Goal: Transaction & Acquisition: Purchase product/service

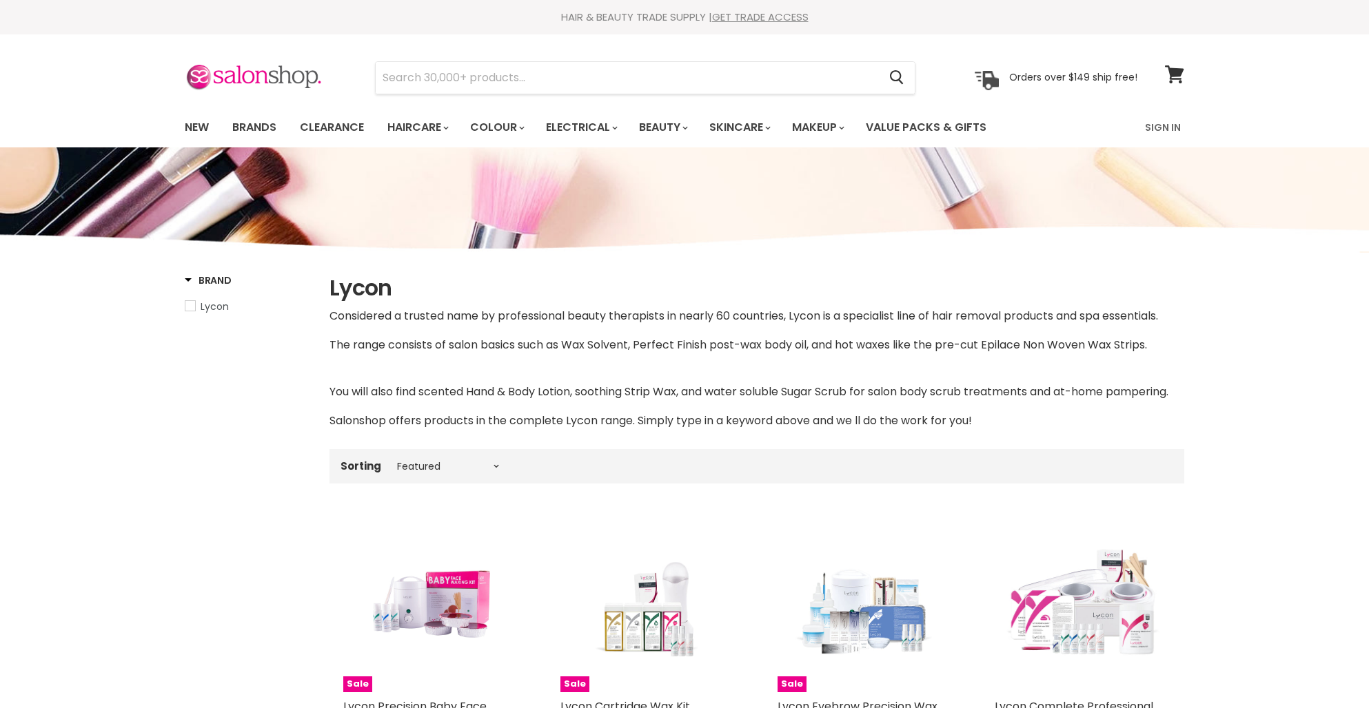
select select "manual"
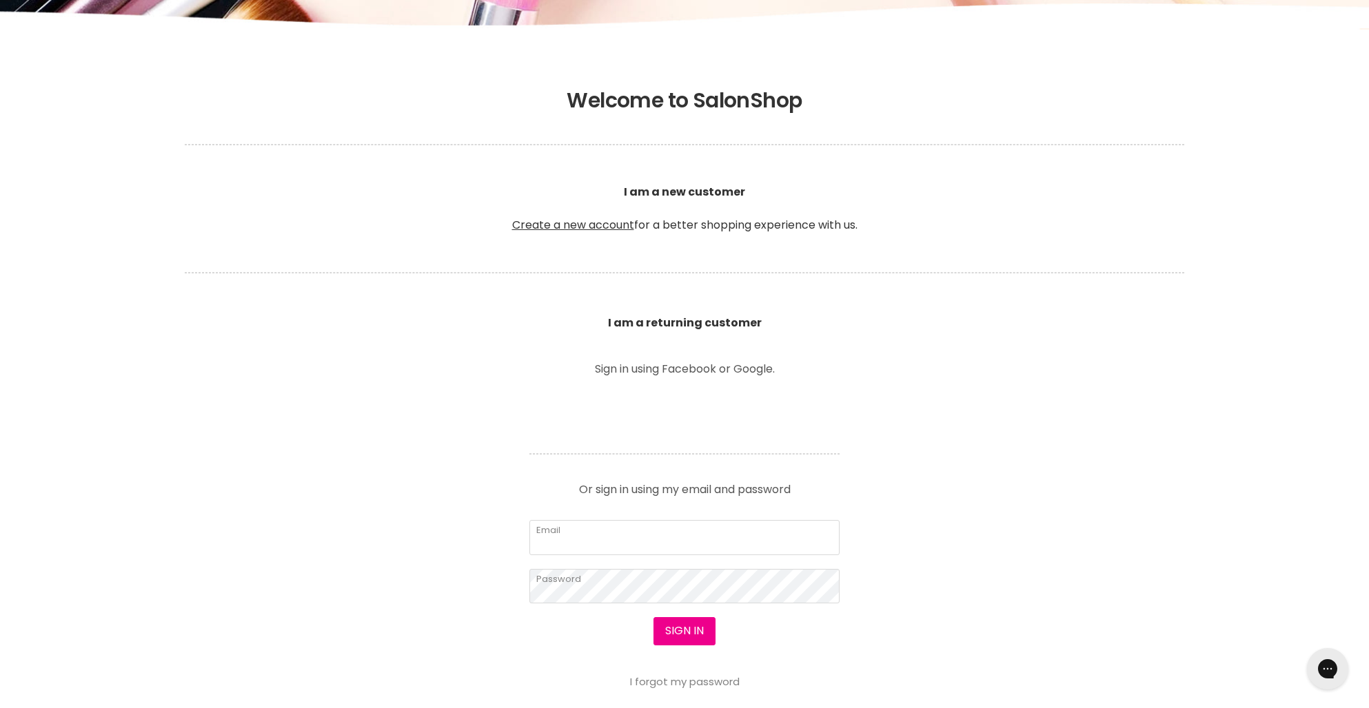
scroll to position [240, 0]
type input "s-t-a-d@outlook.com"
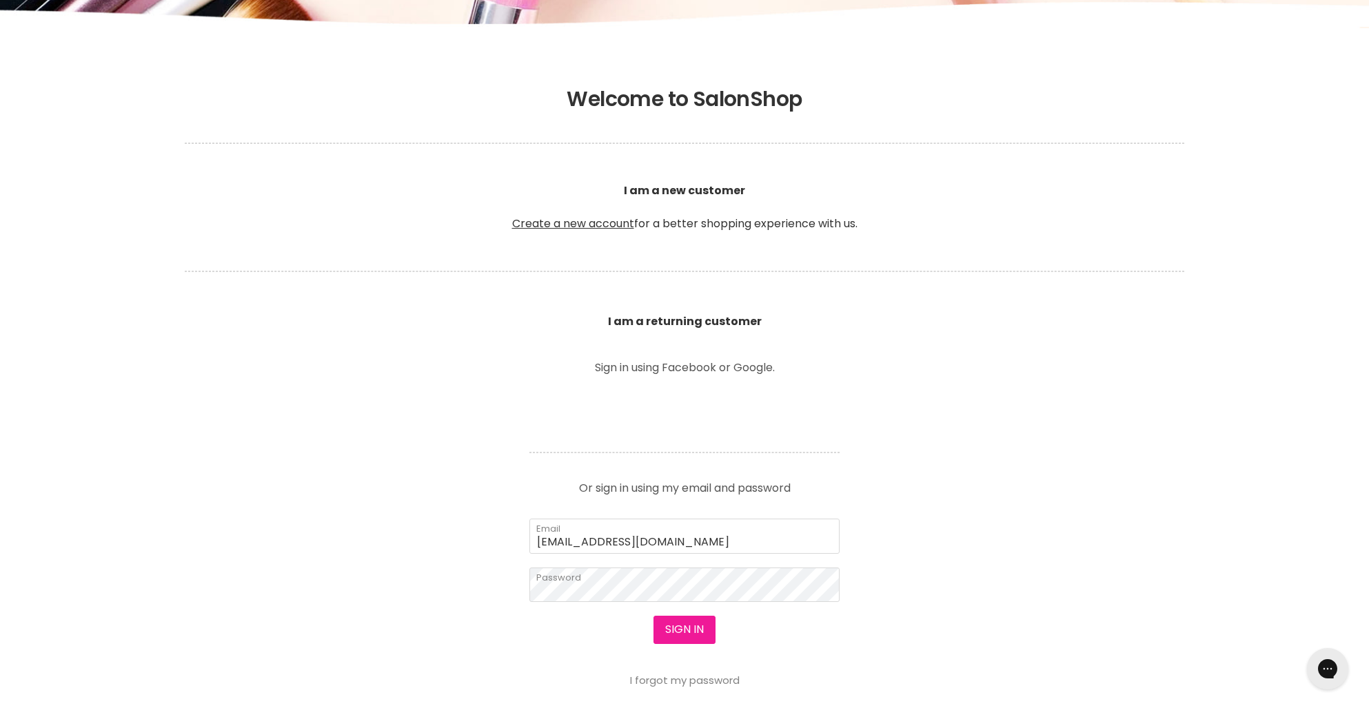
click at [692, 639] on button "Sign in" at bounding box center [684, 630] width 62 height 28
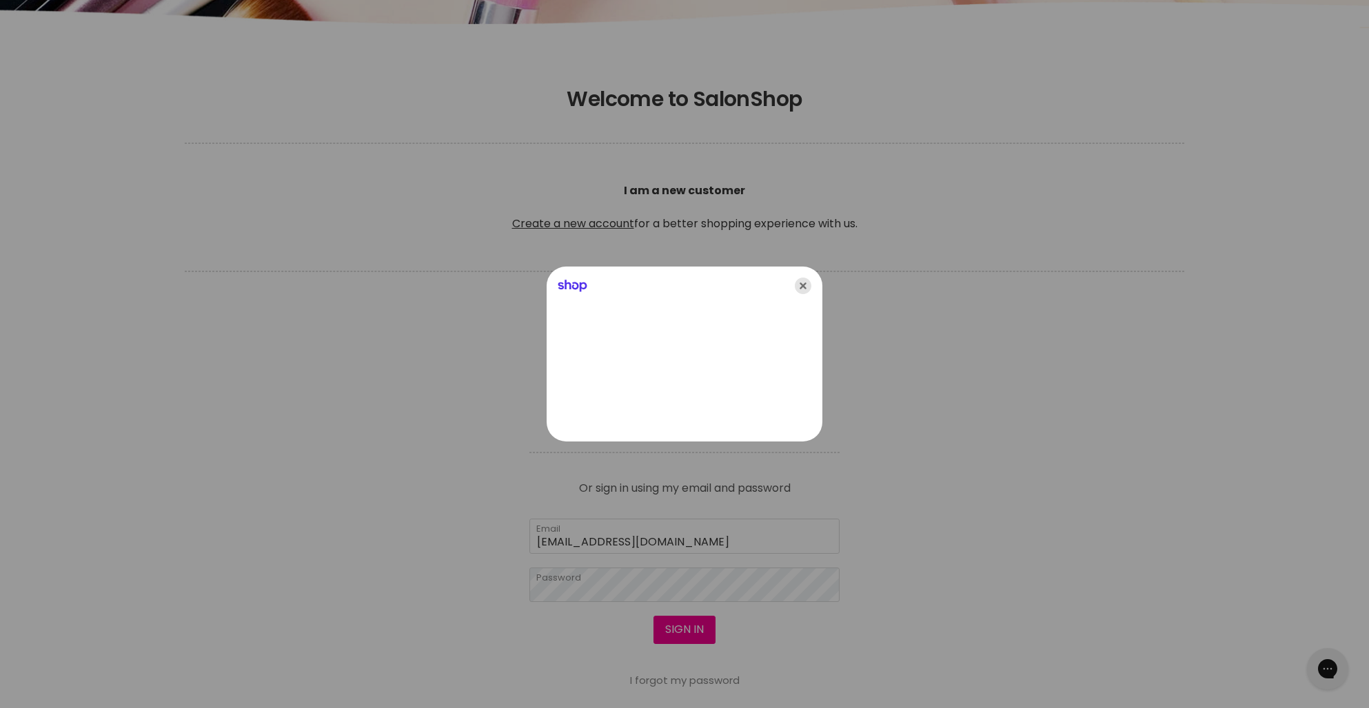
click at [800, 287] on icon "Close" at bounding box center [803, 286] width 17 height 17
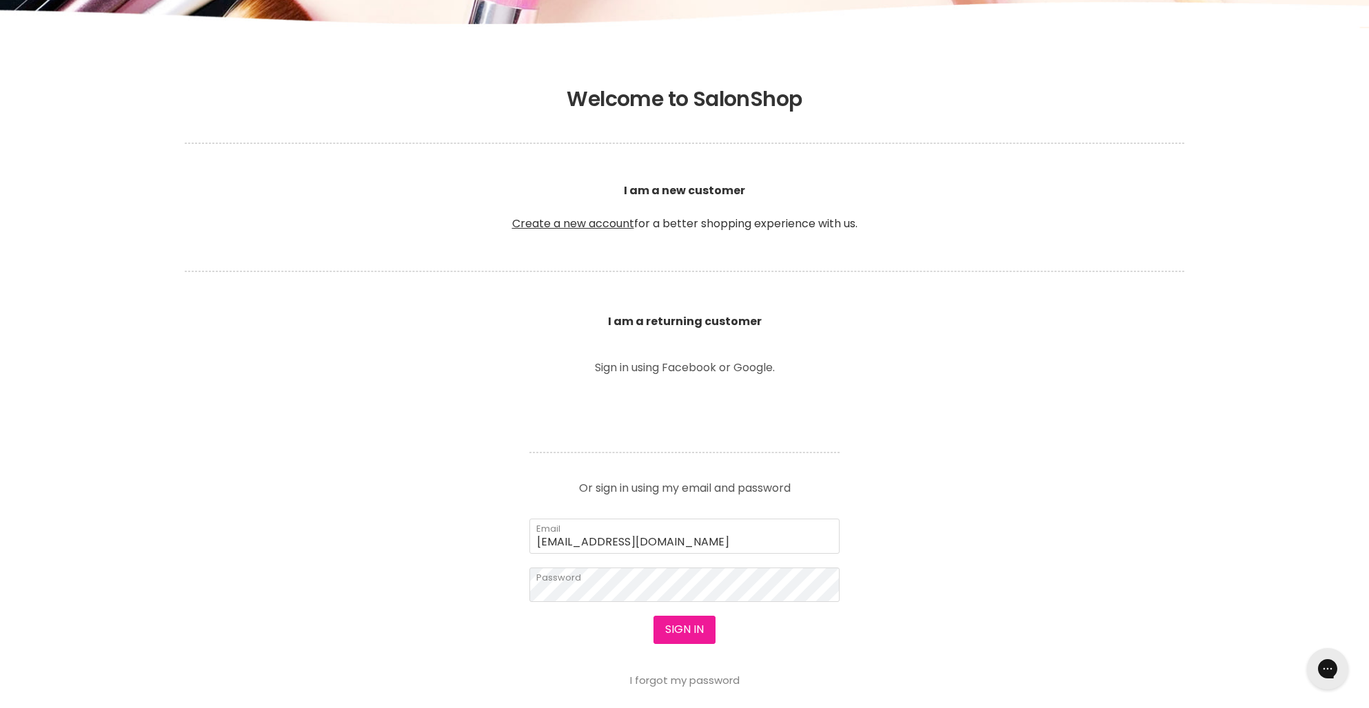
click at [692, 621] on button "Sign in" at bounding box center [684, 630] width 62 height 28
click at [690, 630] on button "Sign in" at bounding box center [684, 630] width 62 height 28
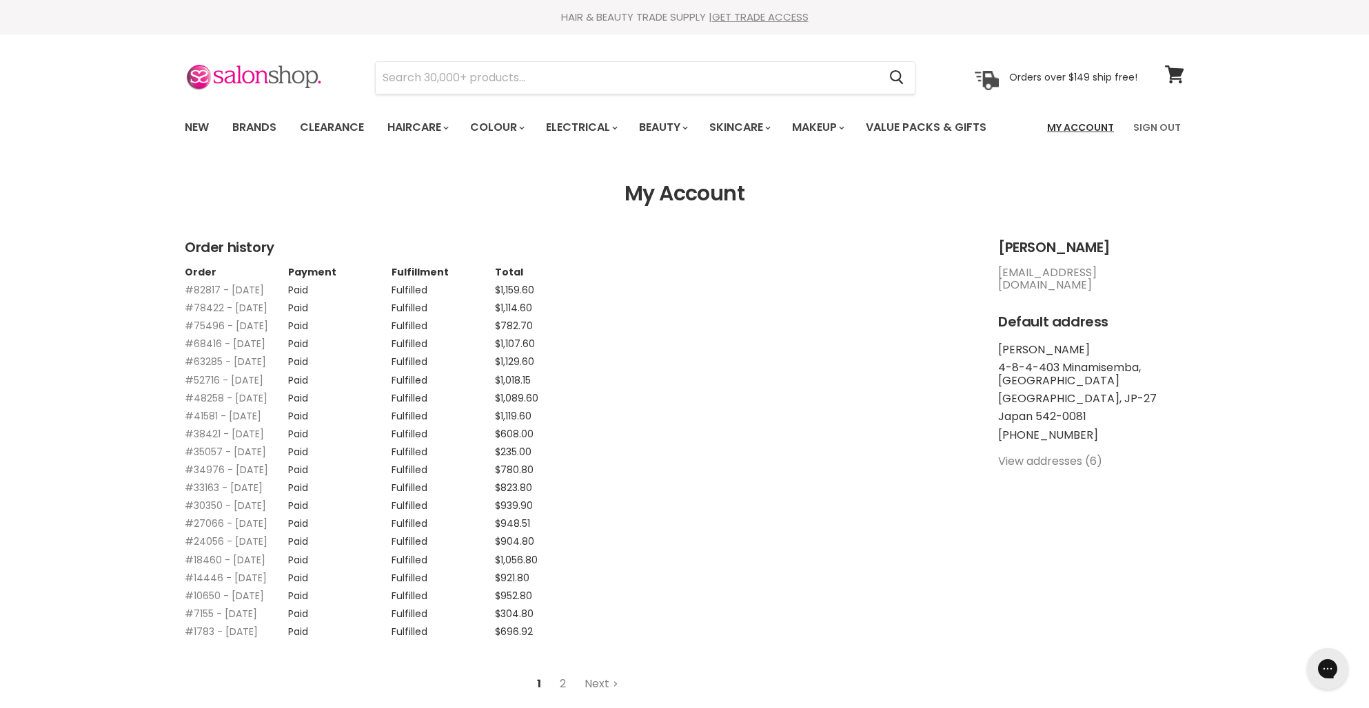
click at [1087, 129] on link "My Account" at bounding box center [1079, 127] width 83 height 29
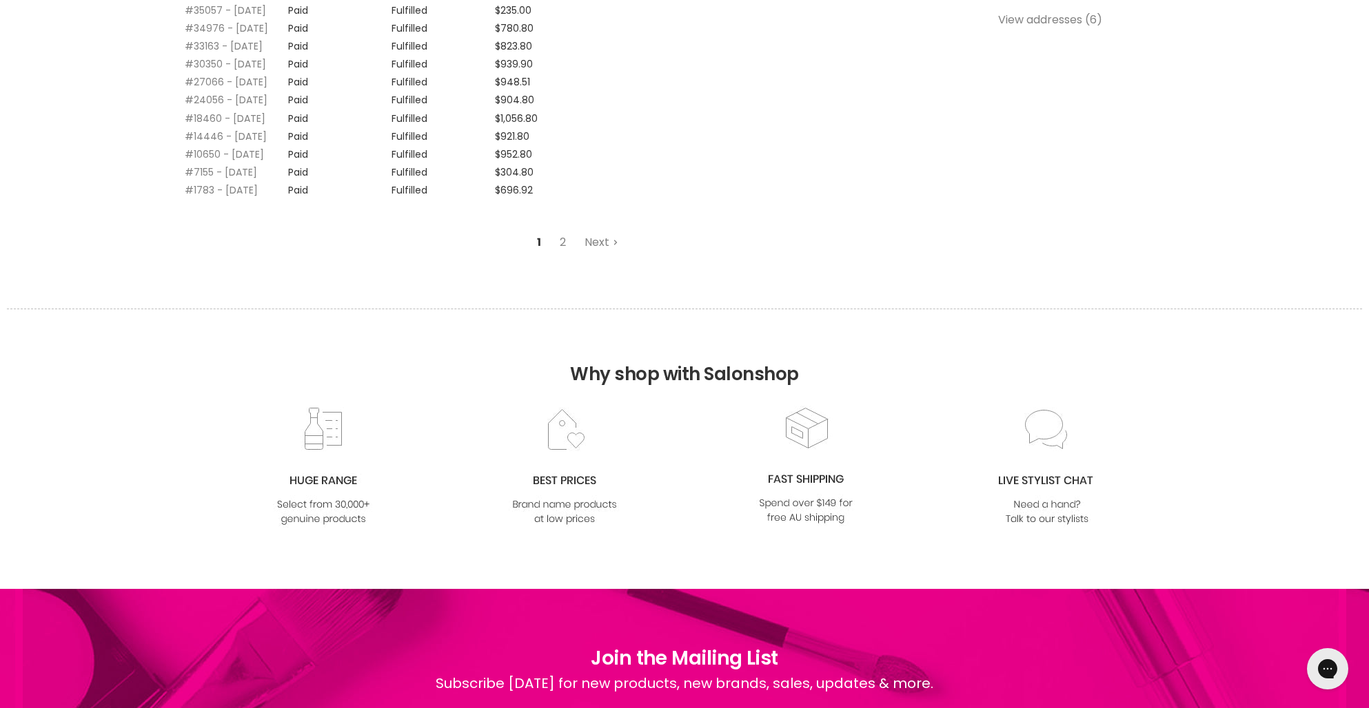
scroll to position [345, 0]
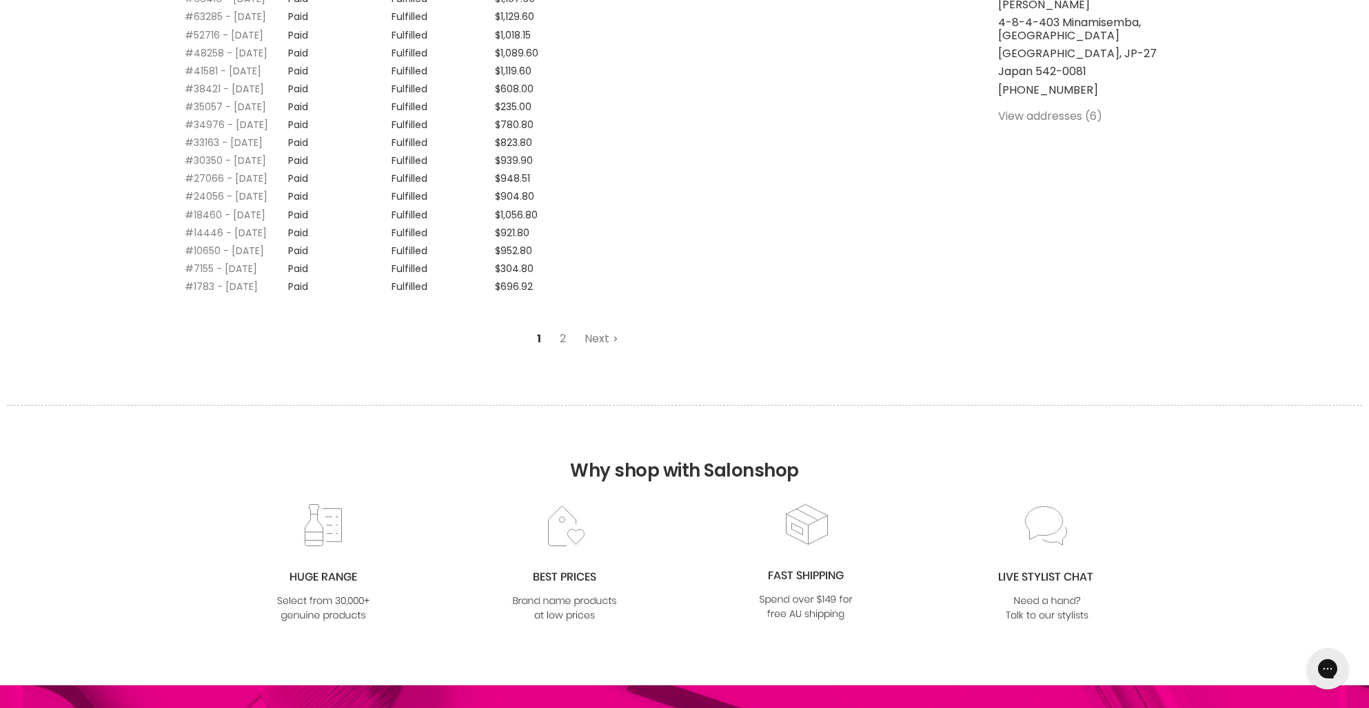
click at [600, 351] on link "Next" at bounding box center [601, 339] width 49 height 25
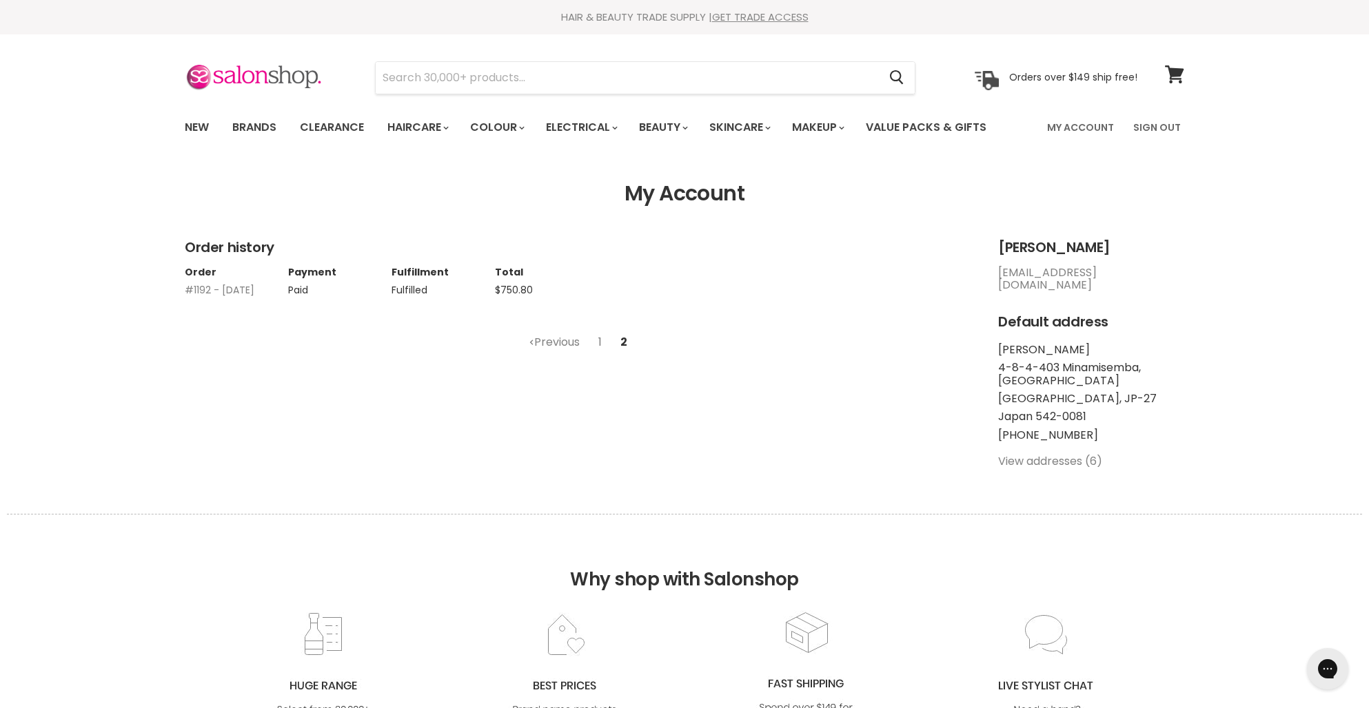
click at [603, 341] on link "1" at bounding box center [600, 342] width 19 height 25
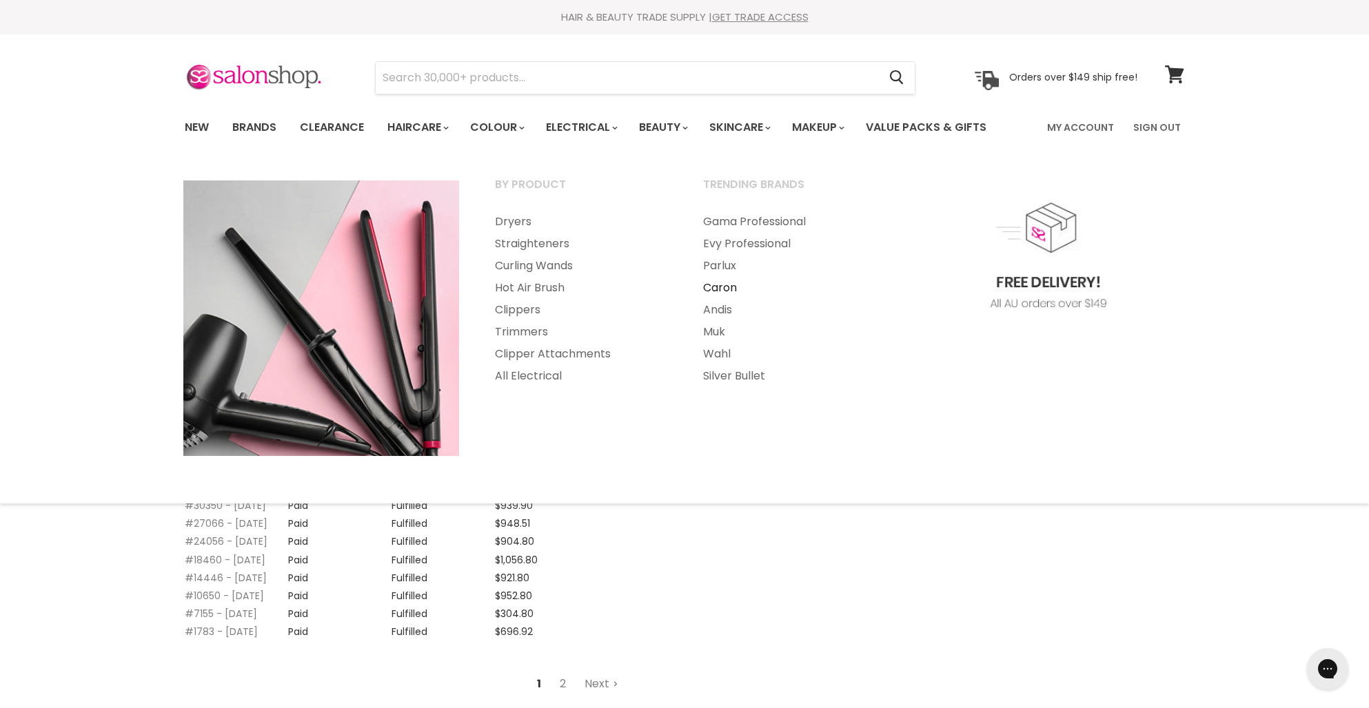
click at [720, 290] on link "Caron" at bounding box center [788, 288] width 205 height 22
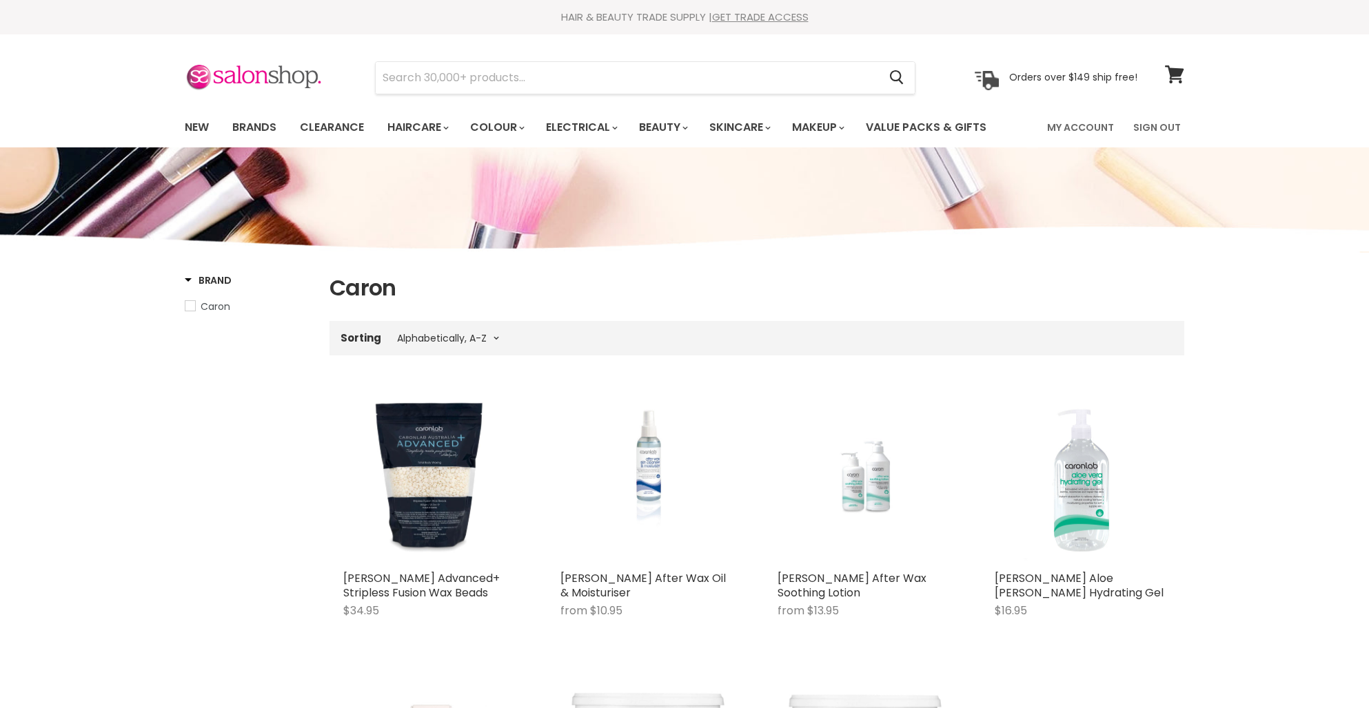
select select "title-ascending"
type input "Caron"
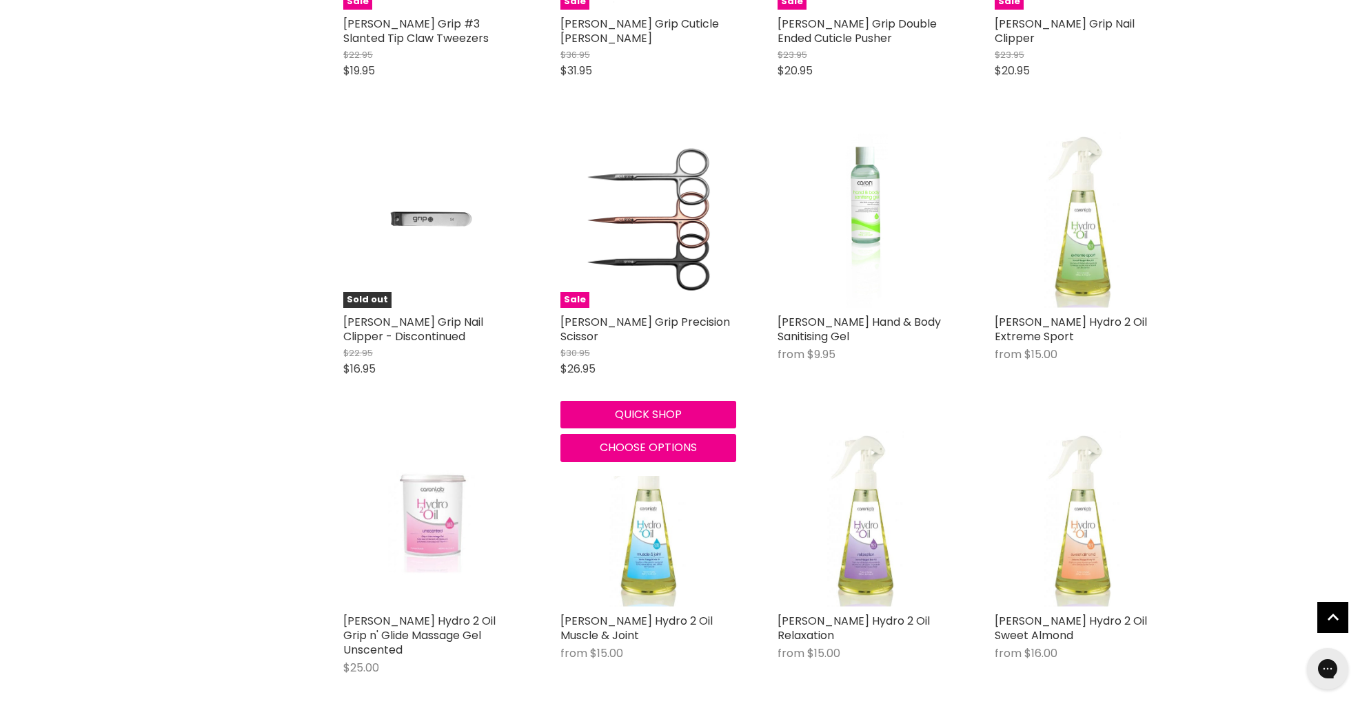
scroll to position [3240, 0]
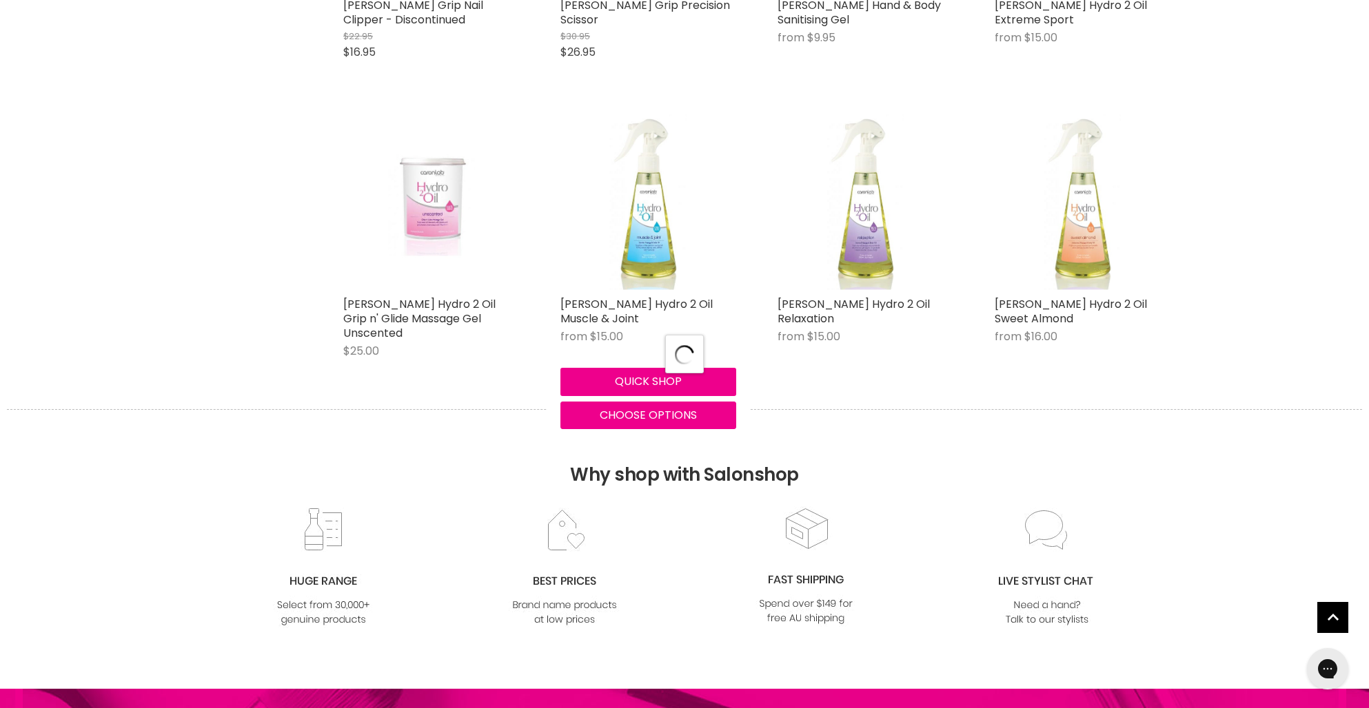
select select "title-ascending"
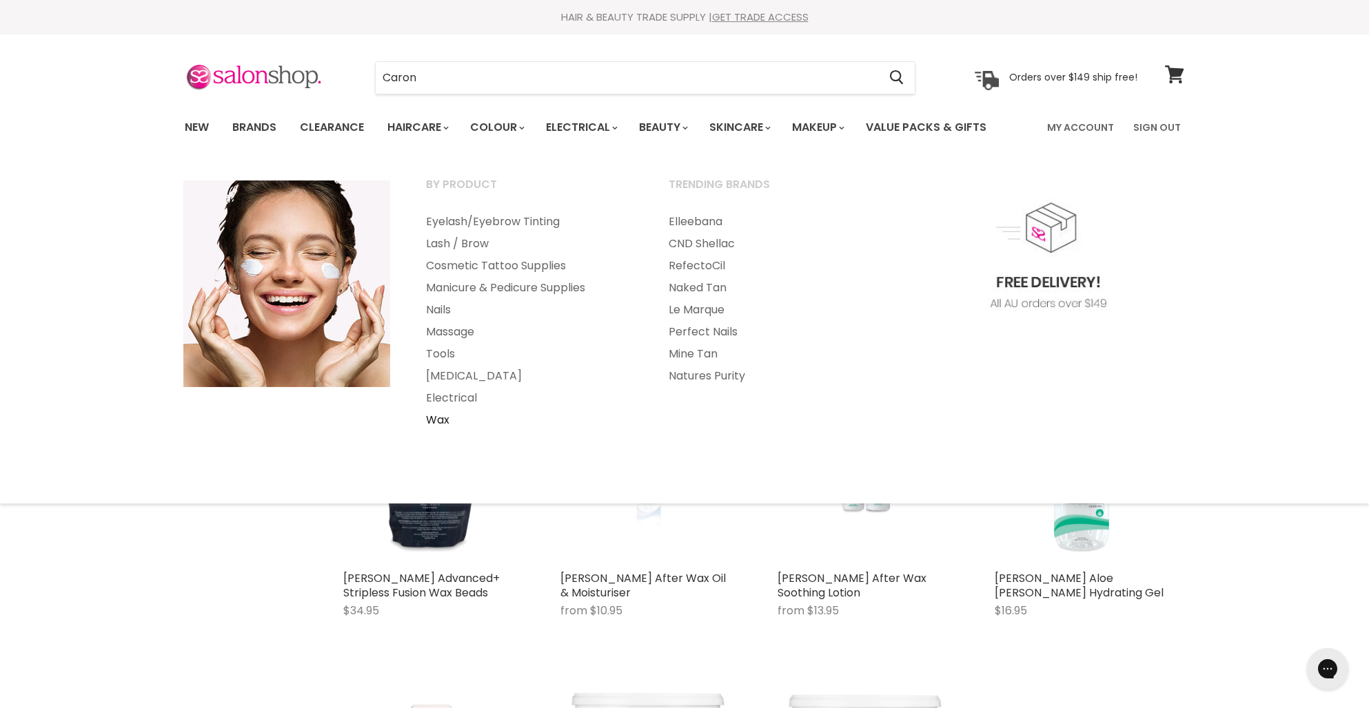
click at [433, 420] on link "Wax" at bounding box center [529, 420] width 240 height 22
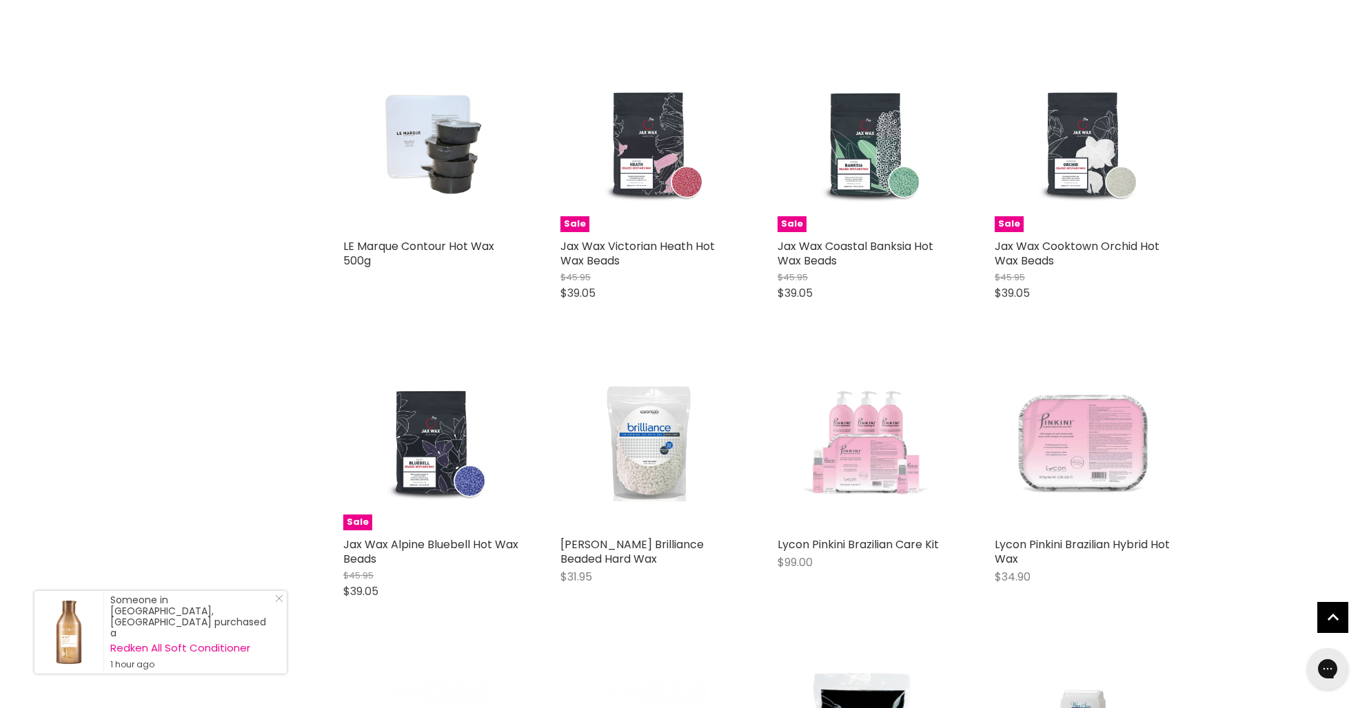
scroll to position [3006, 0]
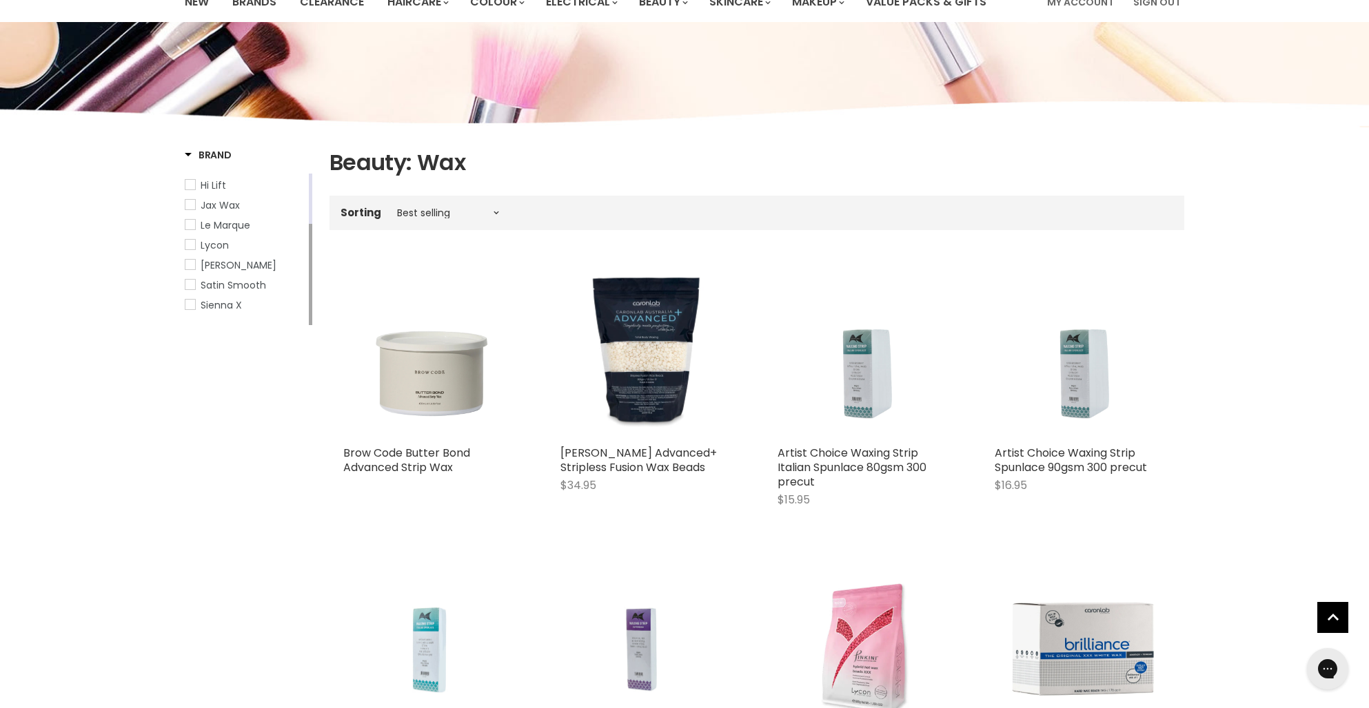
scroll to position [119, 0]
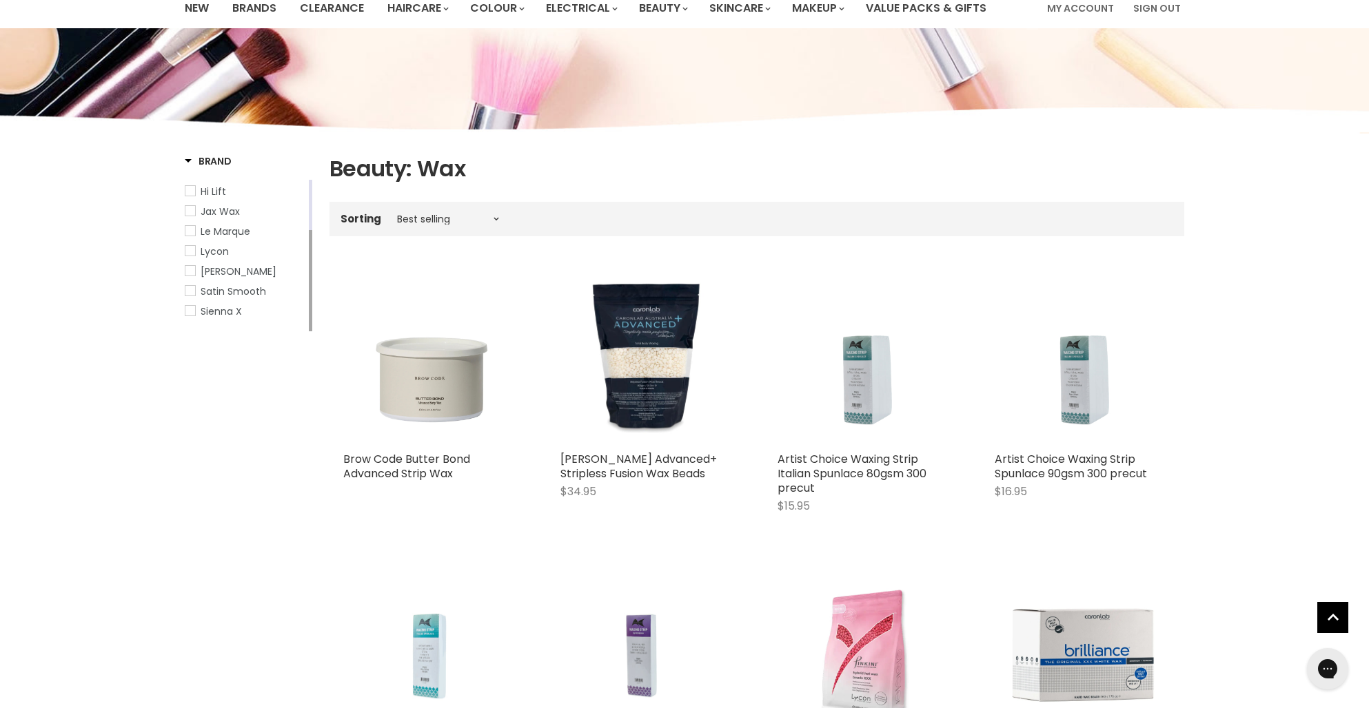
click at [203, 258] on span "Lycon" at bounding box center [215, 252] width 28 height 14
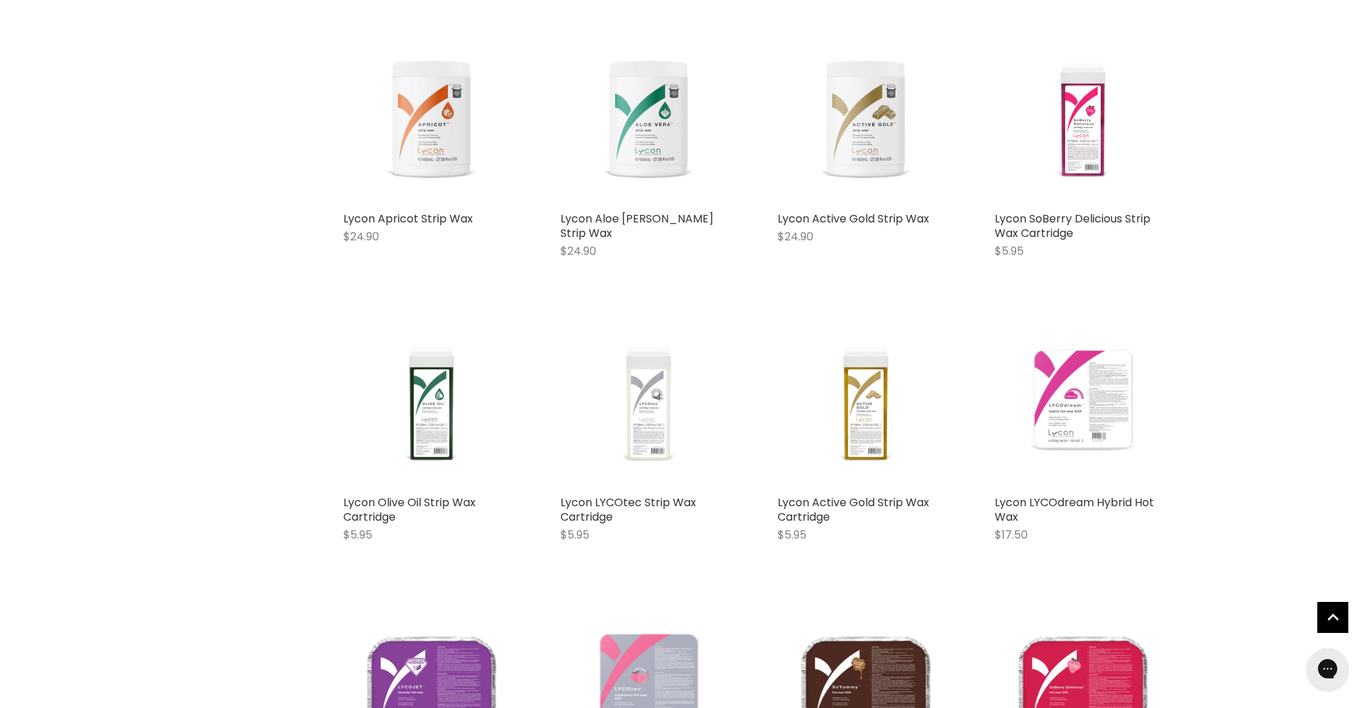
scroll to position [1692, 0]
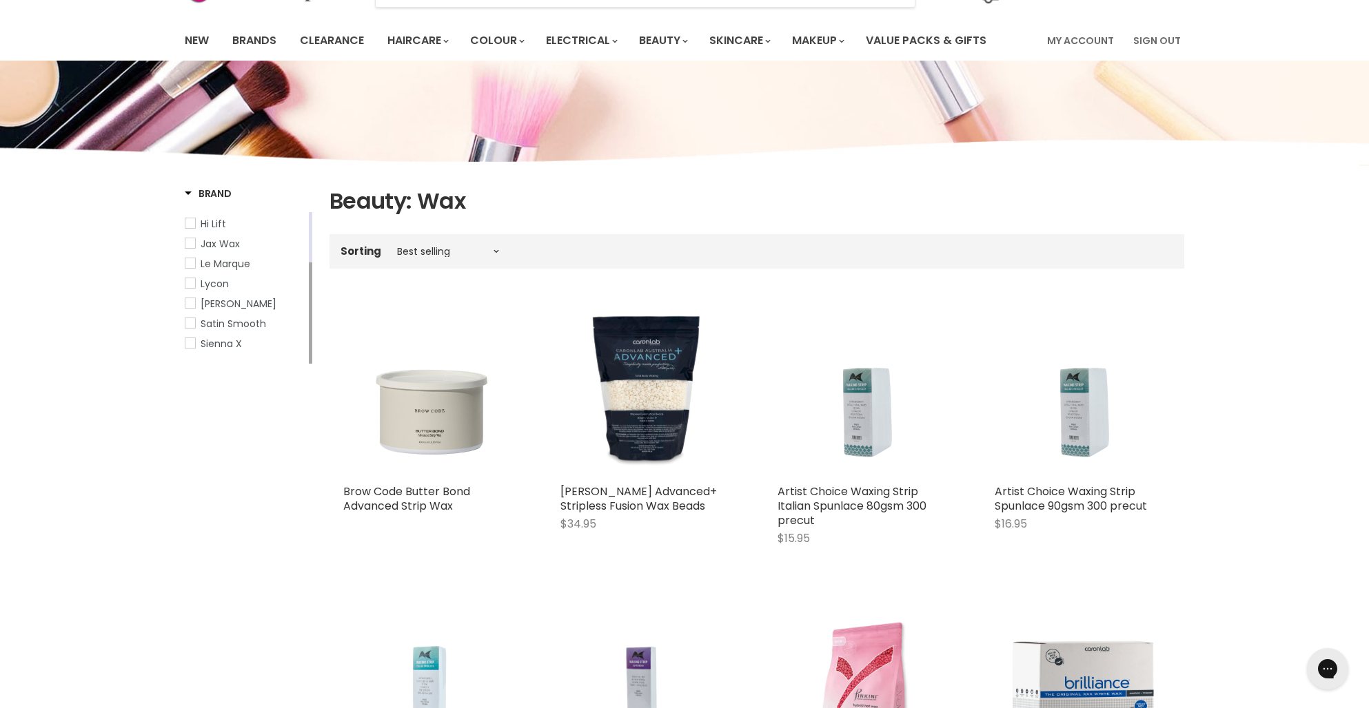
scroll to position [29, 0]
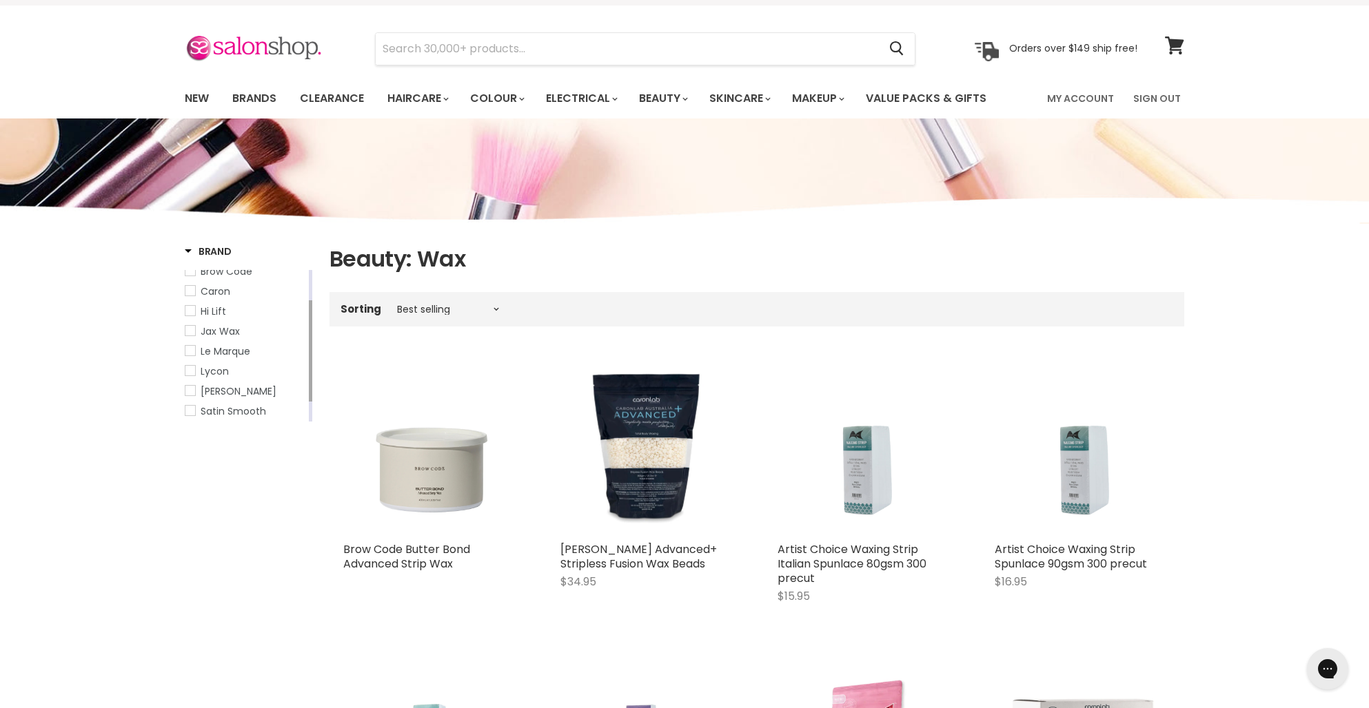
drag, startPoint x: 309, startPoint y: 336, endPoint x: 315, endPoint y: 316, distance: 20.9
click at [223, 371] on span "Lycon" at bounding box center [215, 372] width 28 height 14
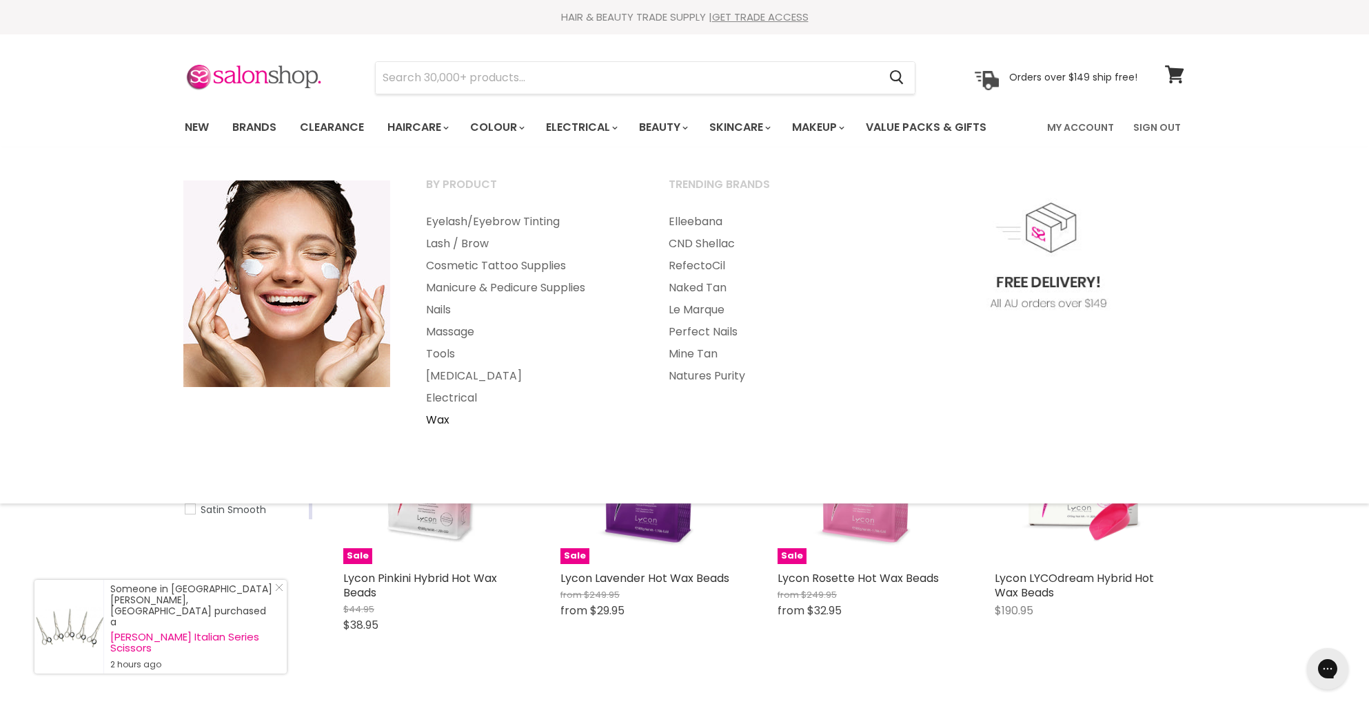
click at [440, 417] on link "Wax" at bounding box center [529, 420] width 240 height 22
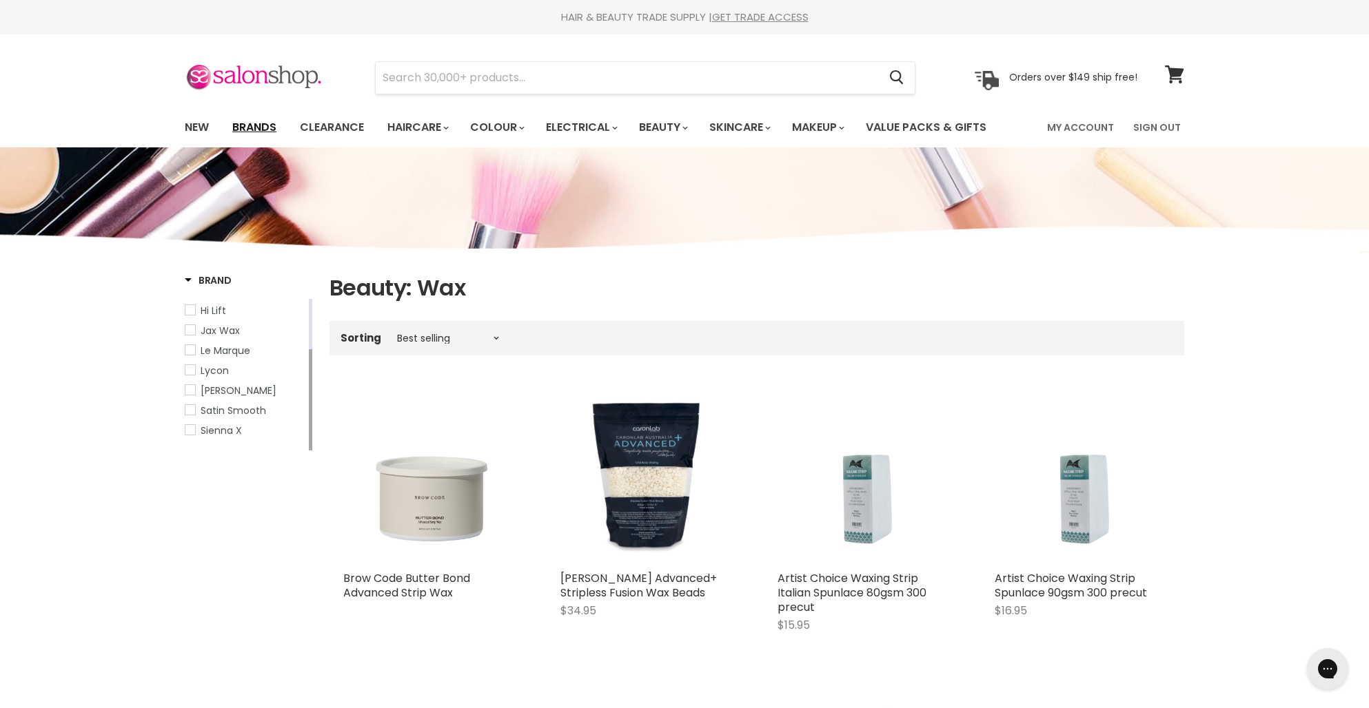
click at [243, 125] on link "Brands" at bounding box center [254, 127] width 65 height 29
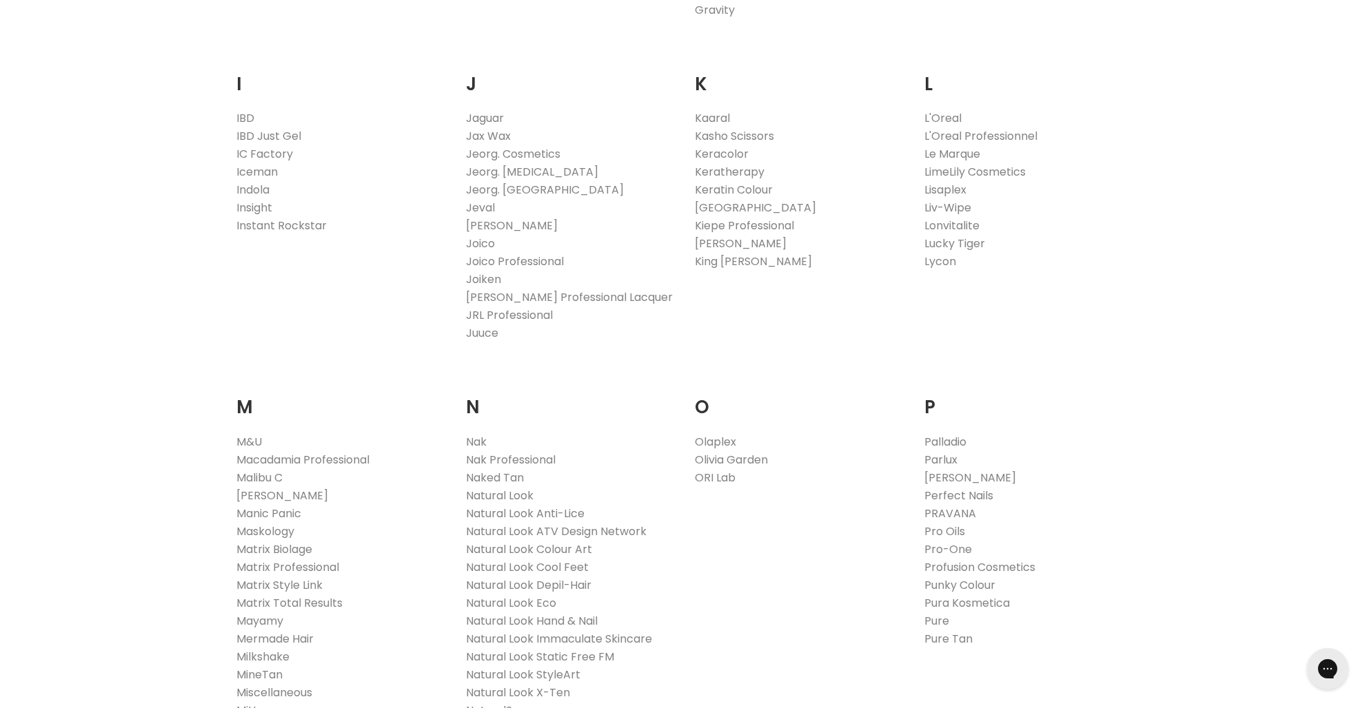
scroll to position [1176, 0]
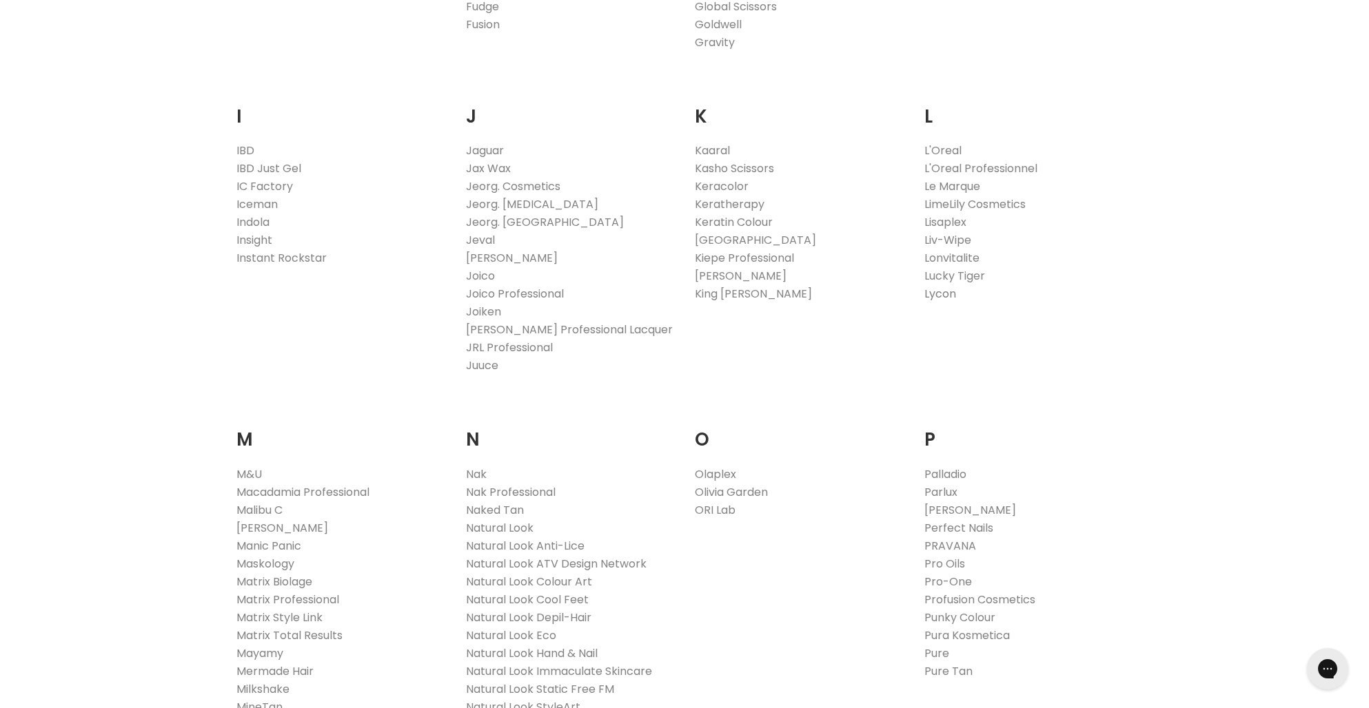
click at [941, 292] on link "Lycon" at bounding box center [940, 294] width 32 height 16
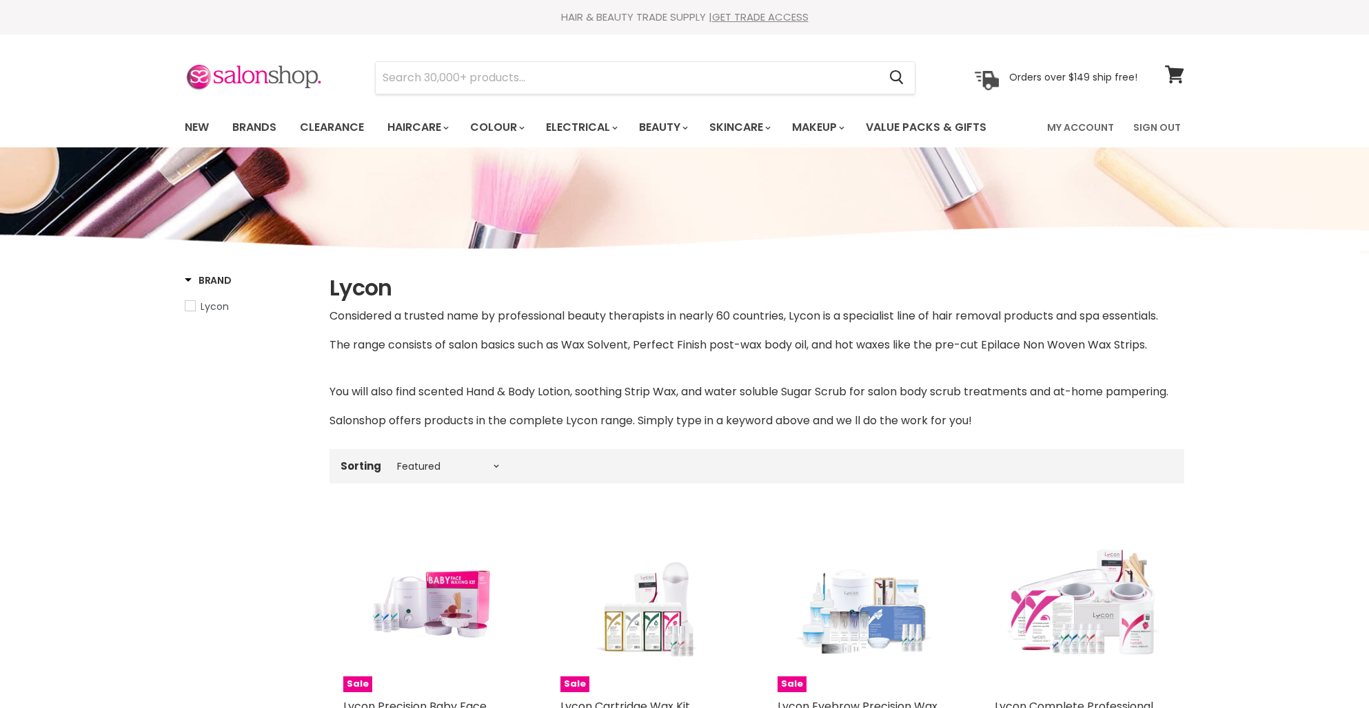
select select "manual"
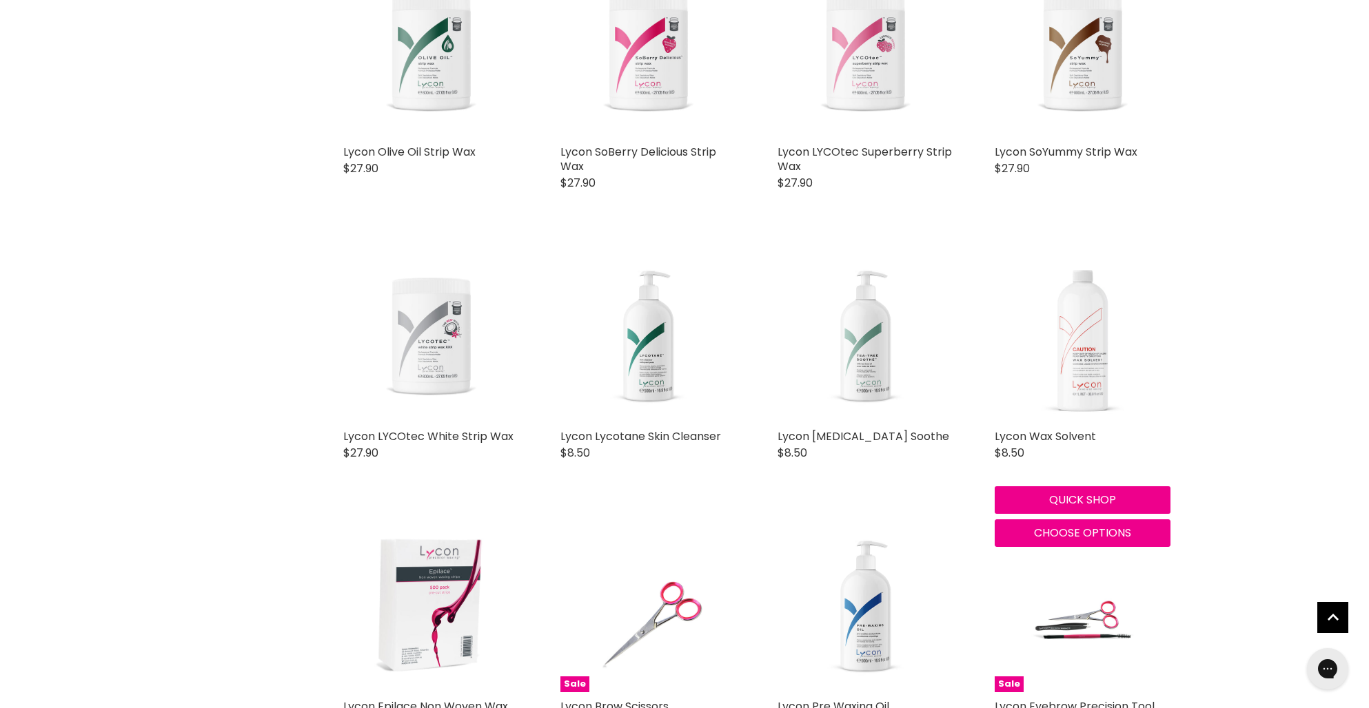
scroll to position [2515, 0]
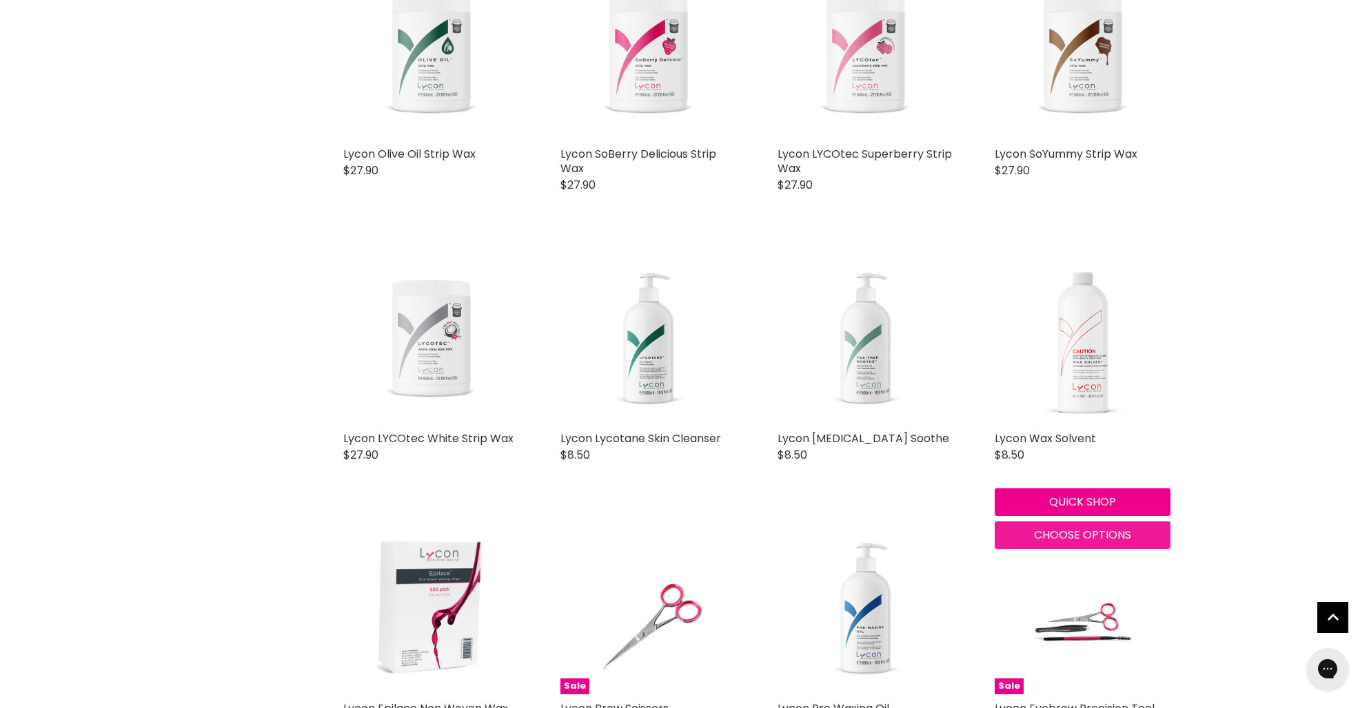
click at [1097, 540] on span "Choose options" at bounding box center [1082, 535] width 97 height 16
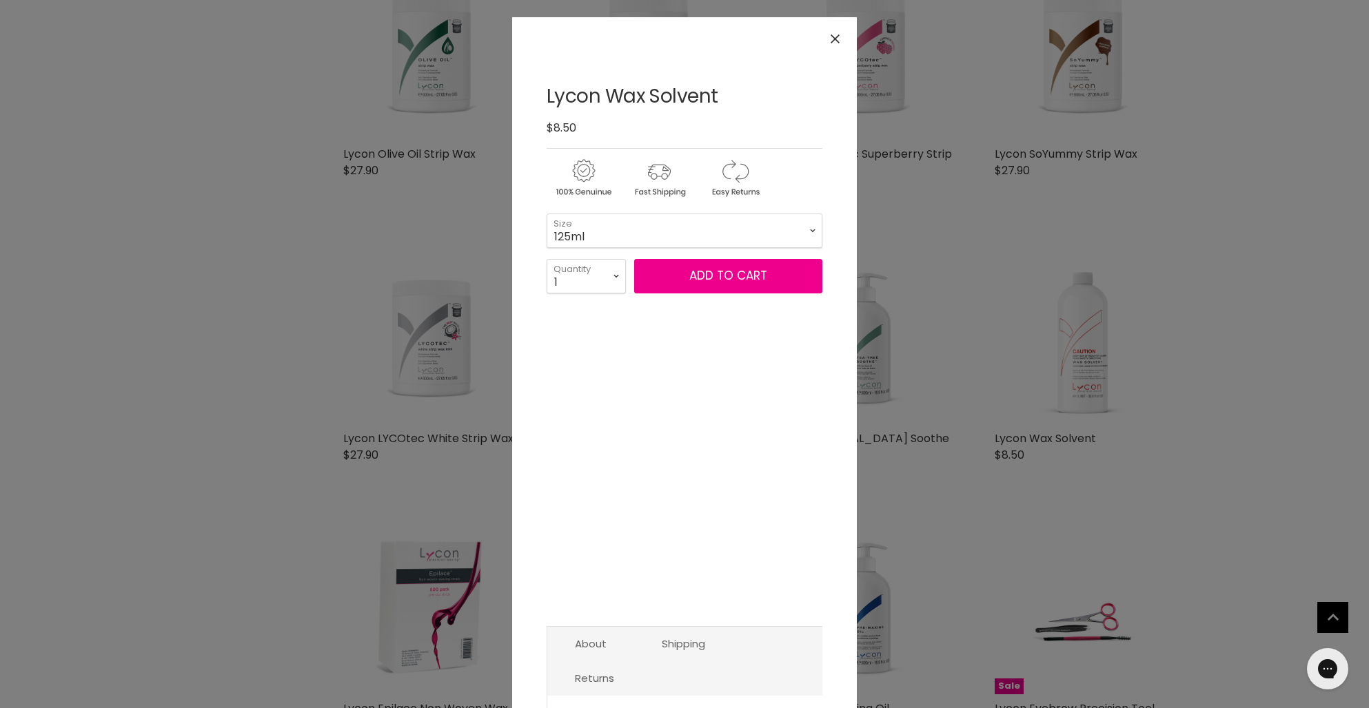
scroll to position [2513, 0]
click at [642, 236] on select "125ml 500ml 1 Litre" at bounding box center [684, 231] width 276 height 34
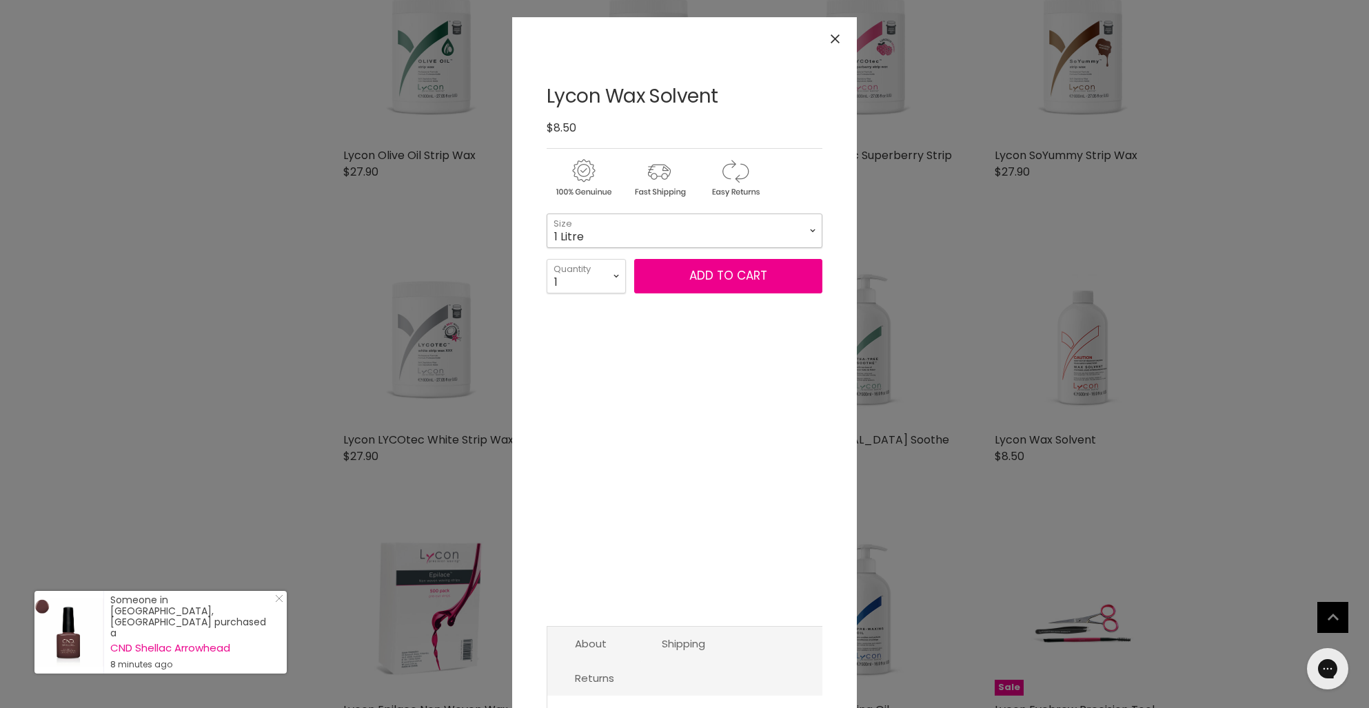
click at [546, 214] on select "125ml 500ml 1 Litre" at bounding box center [684, 231] width 276 height 34
select select "1 Litre"
click at [731, 283] on button "Add to cart" at bounding box center [728, 276] width 188 height 34
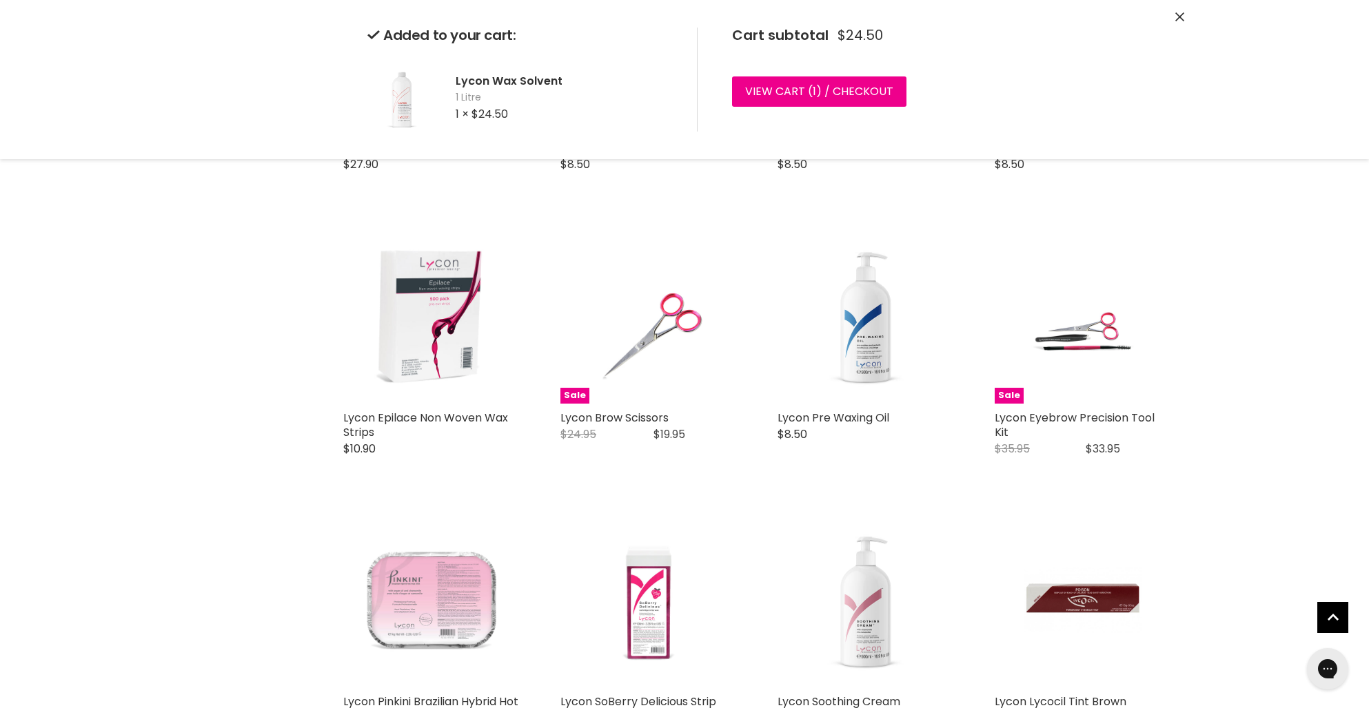
scroll to position [2803, 0]
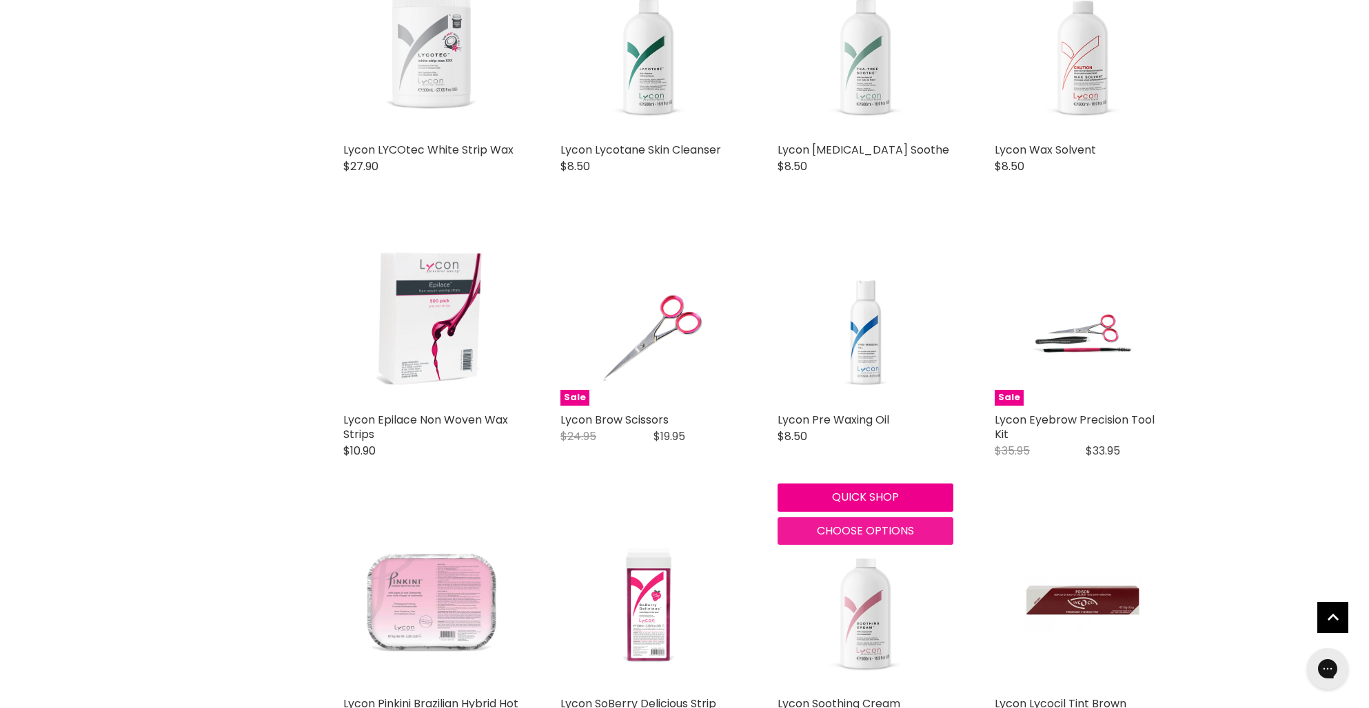
click at [862, 528] on span "Choose options" at bounding box center [865, 531] width 97 height 16
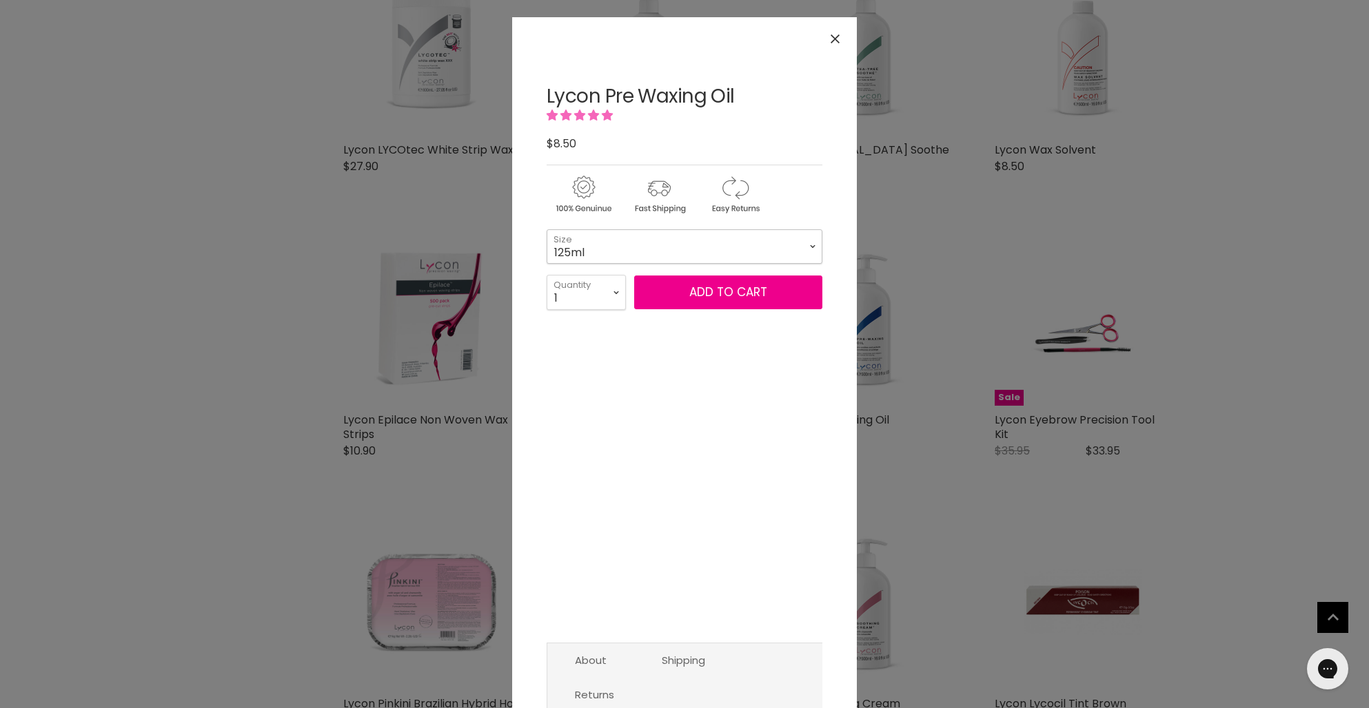
click at [788, 251] on select "125ml 500ml 1 Litre" at bounding box center [684, 246] width 276 height 34
click at [546, 229] on select "125ml 500ml 1 Litre" at bounding box center [684, 246] width 276 height 34
select select "1 Litre"
click at [755, 292] on button "Add to cart" at bounding box center [728, 293] width 188 height 34
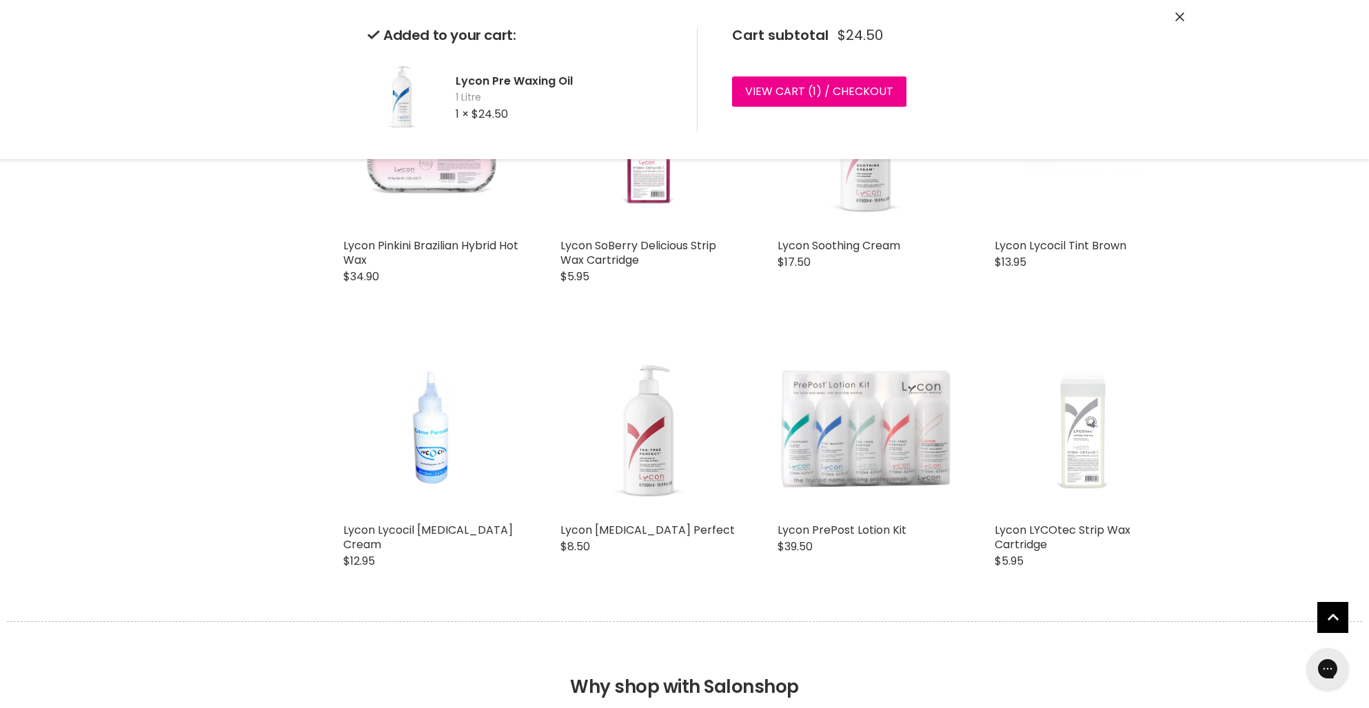
scroll to position [3259, 0]
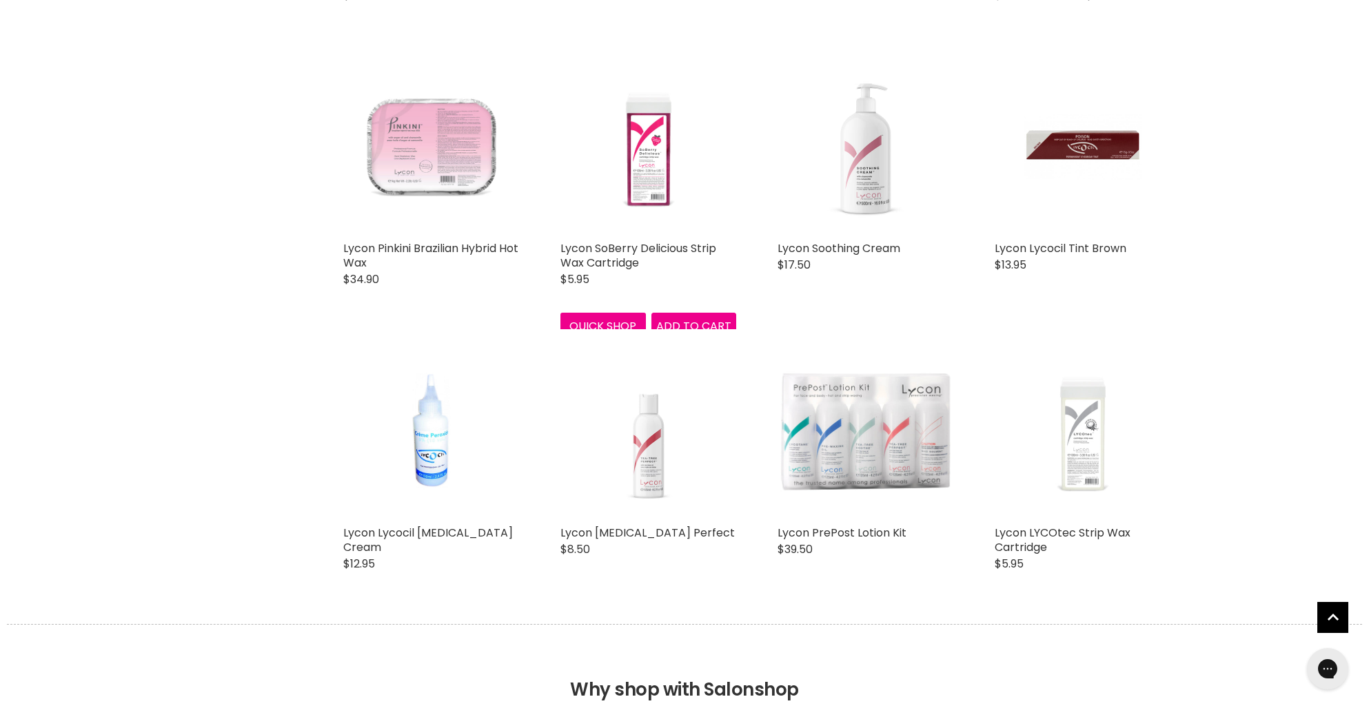
scroll to position [2868, 0]
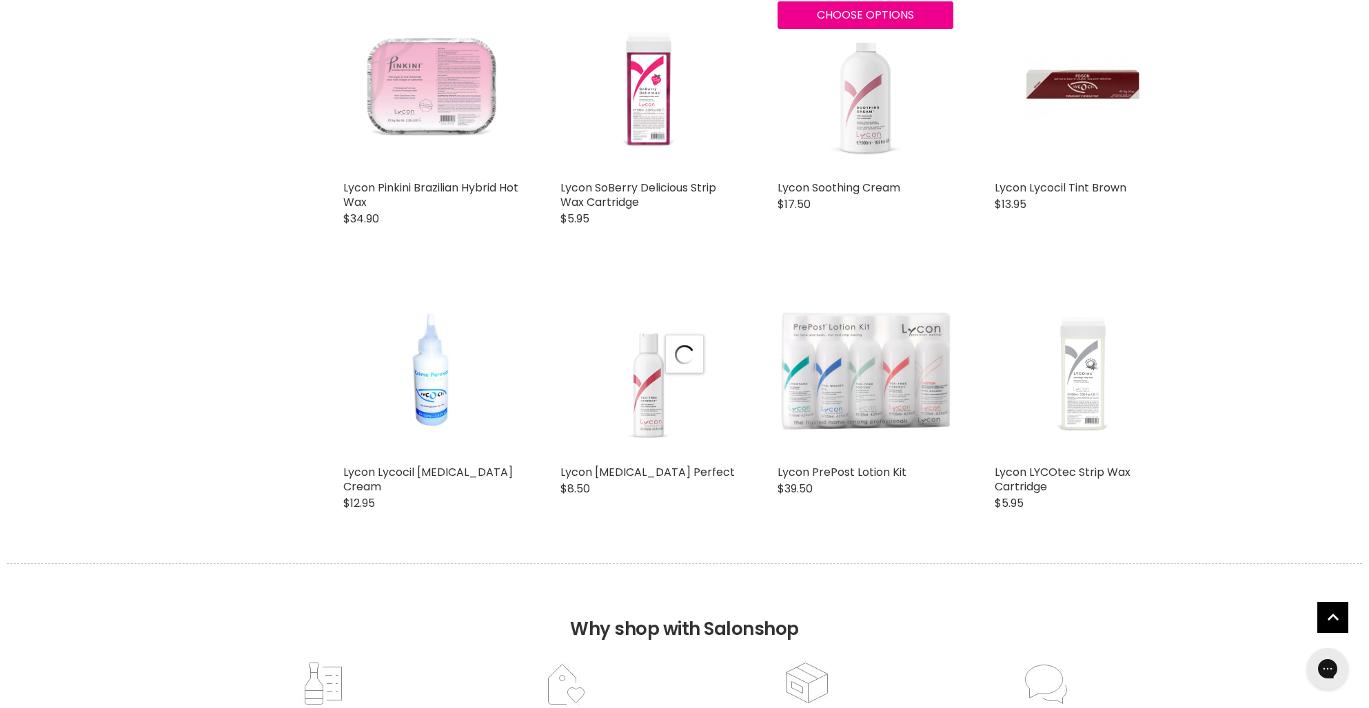
scroll to position [3324, 0]
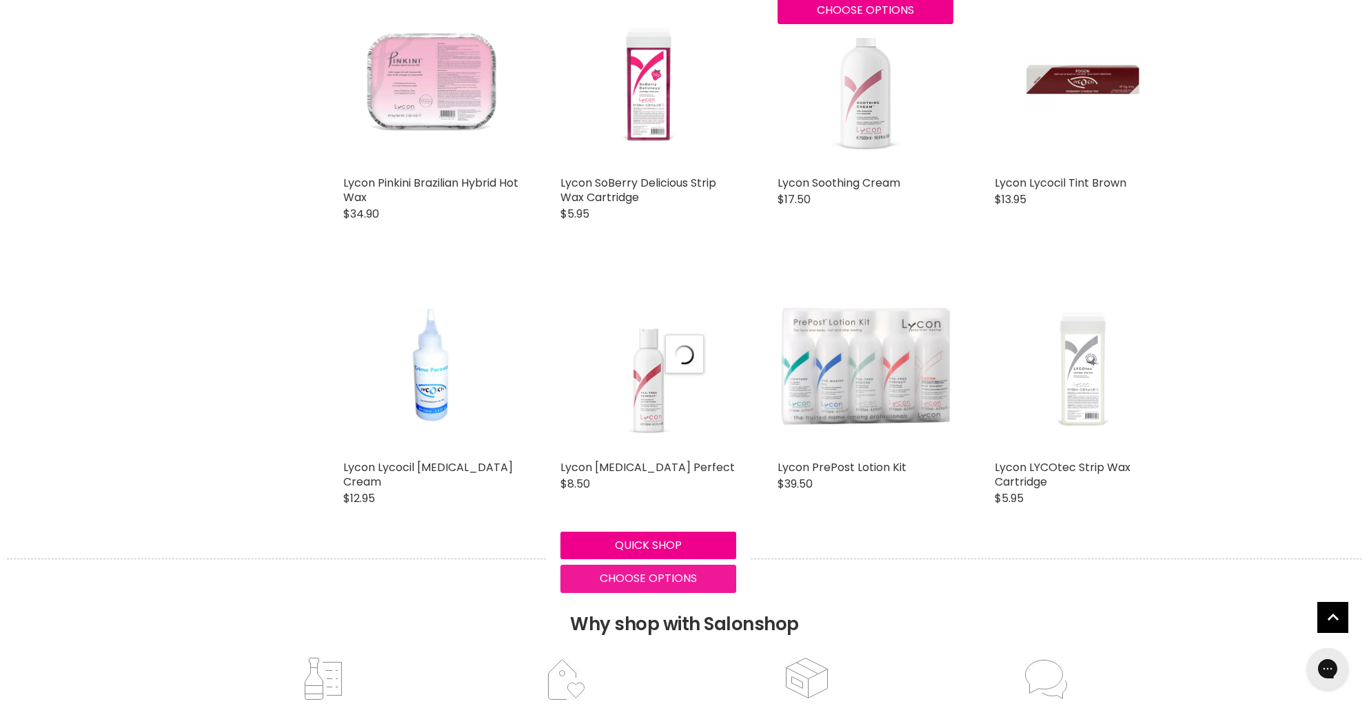
select select "manual"
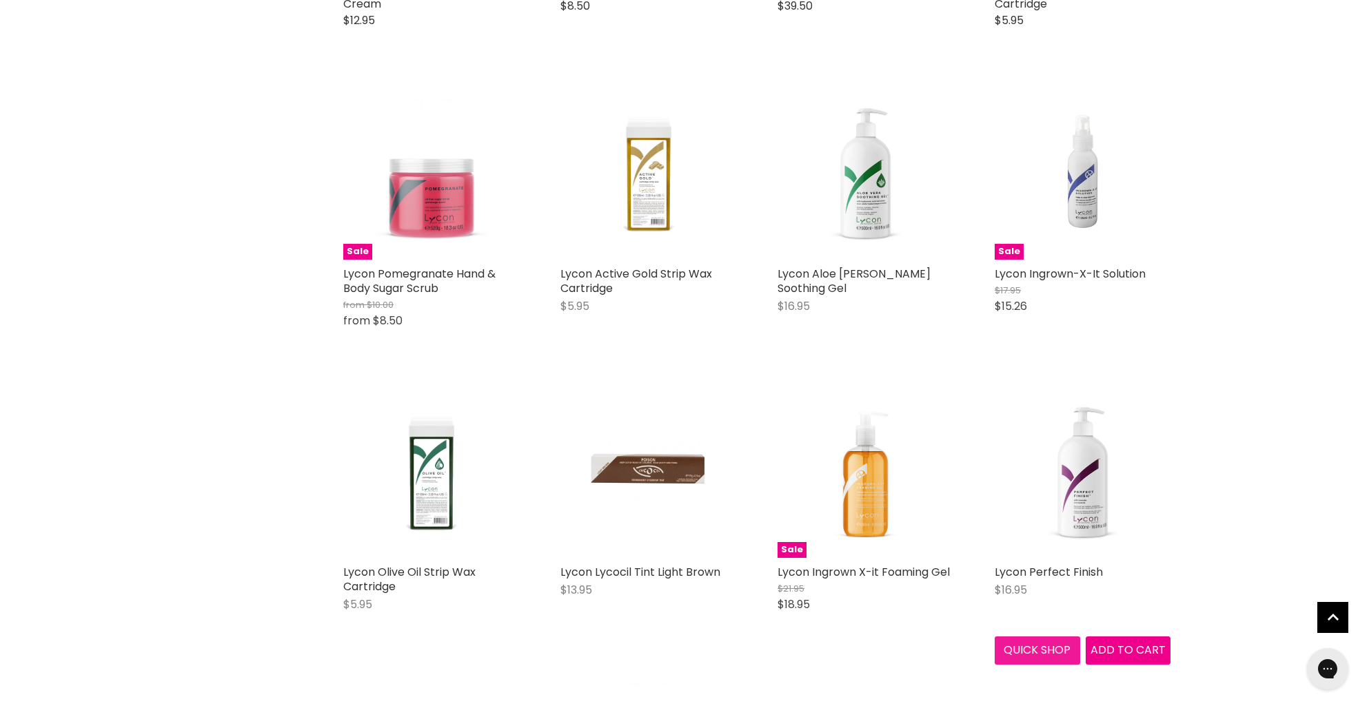
scroll to position [3807, 0]
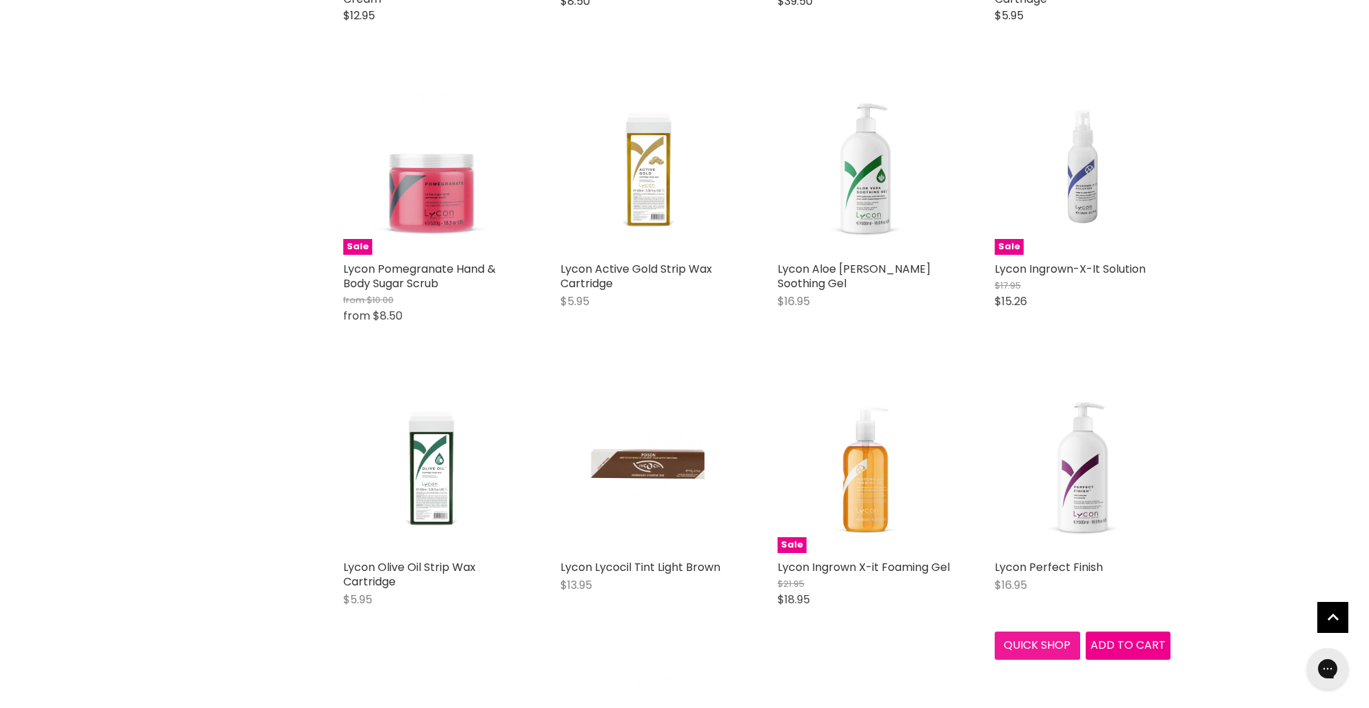
click at [1049, 645] on button "Quick shop" at bounding box center [1036, 646] width 85 height 28
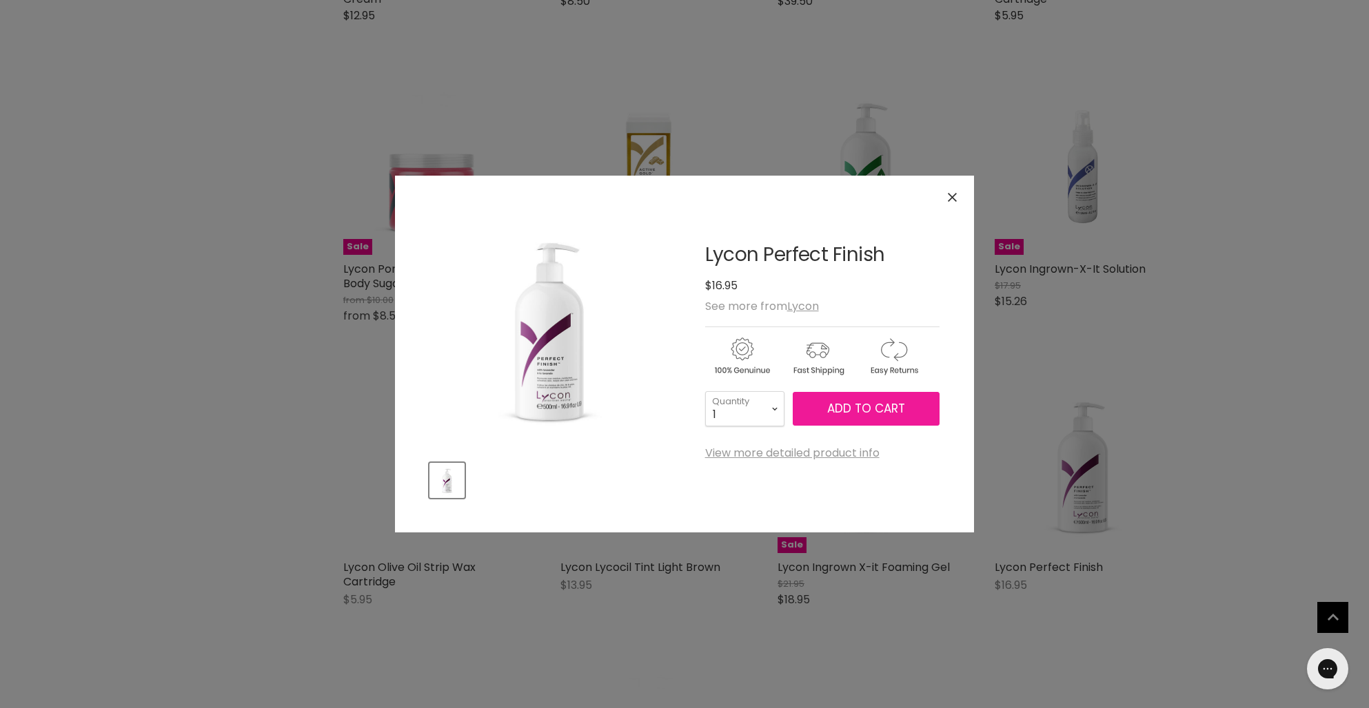
click at [886, 410] on span "Add to cart" at bounding box center [866, 408] width 78 height 17
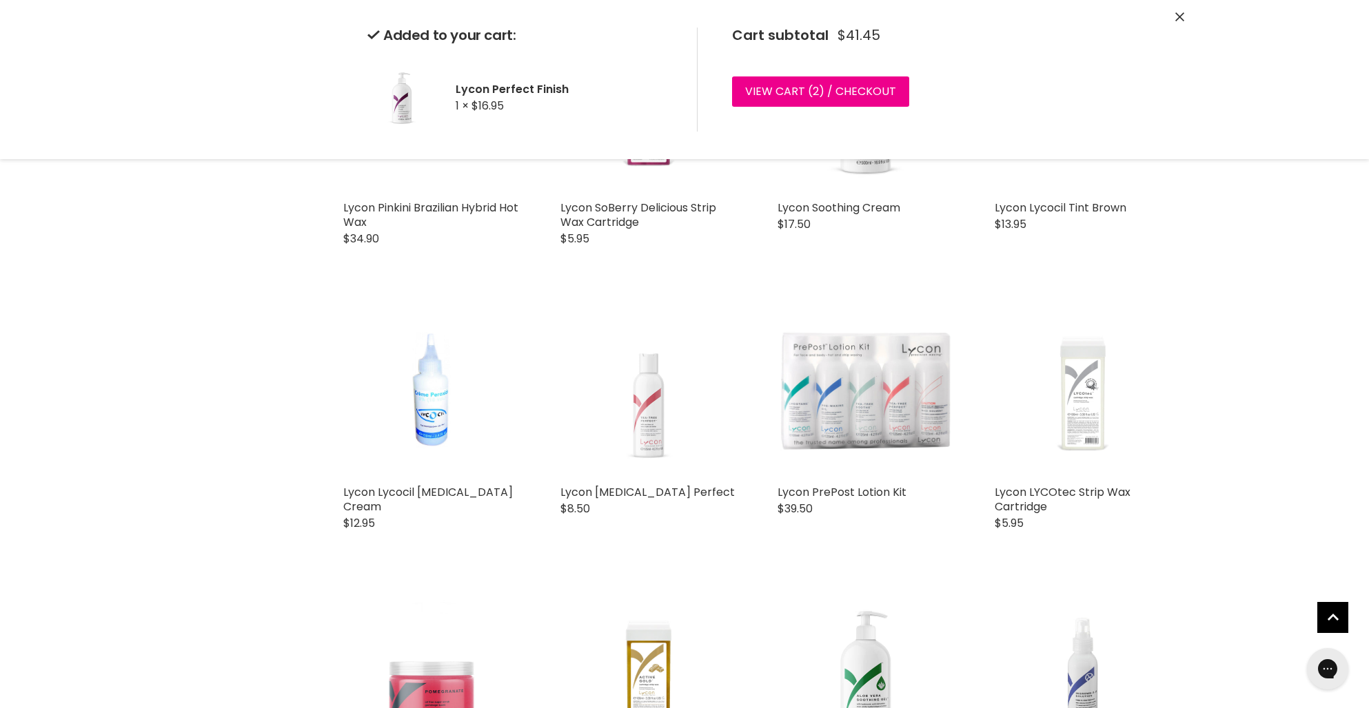
scroll to position [3297, 0]
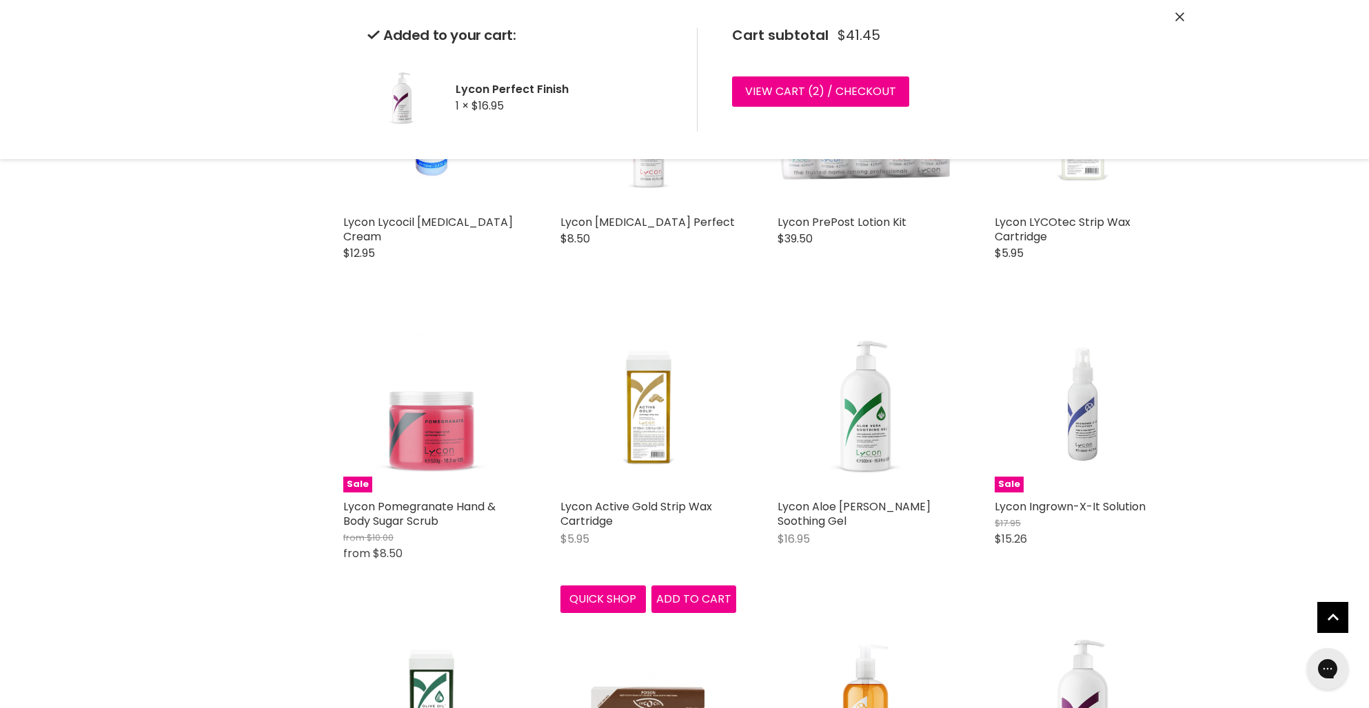
click at [639, 603] on div "Sale Lycon Precision Baby Face Waxing Kit Lycon Original Price $69.95 Current P…" at bounding box center [756, 359] width 855 height 6853
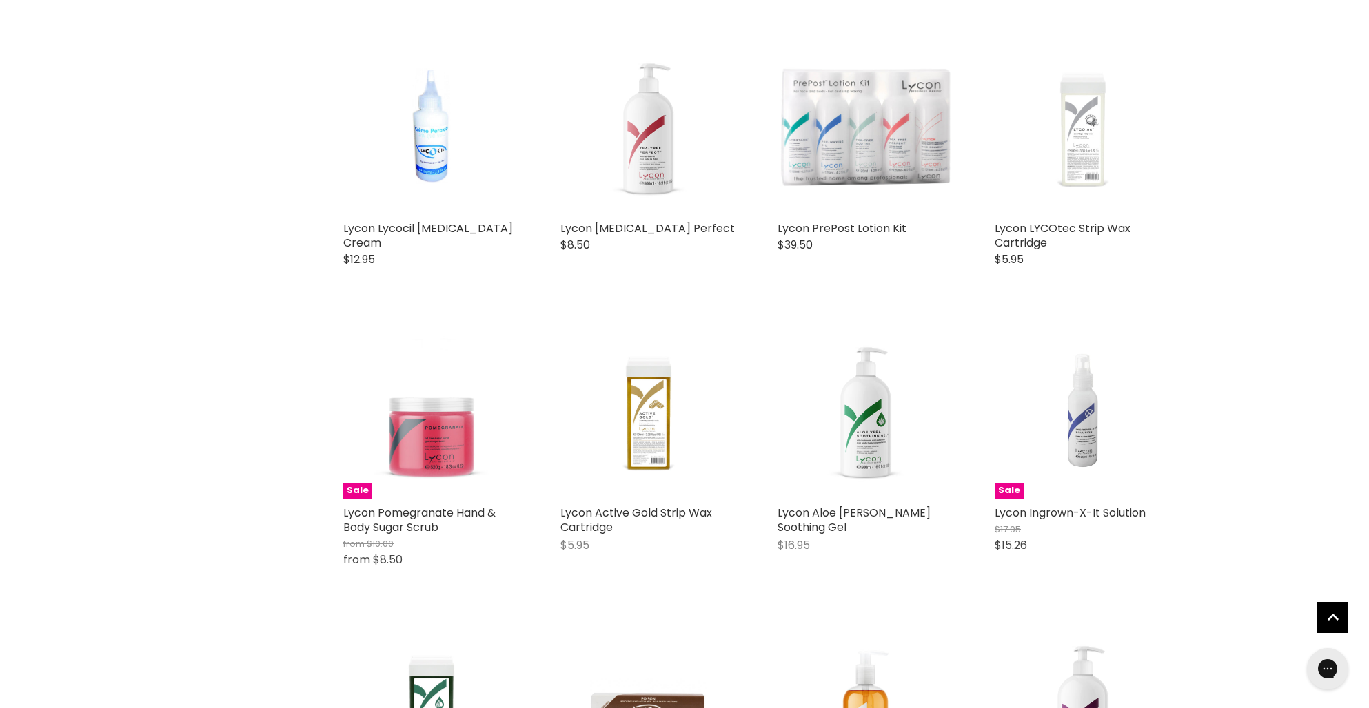
scroll to position [3447, 0]
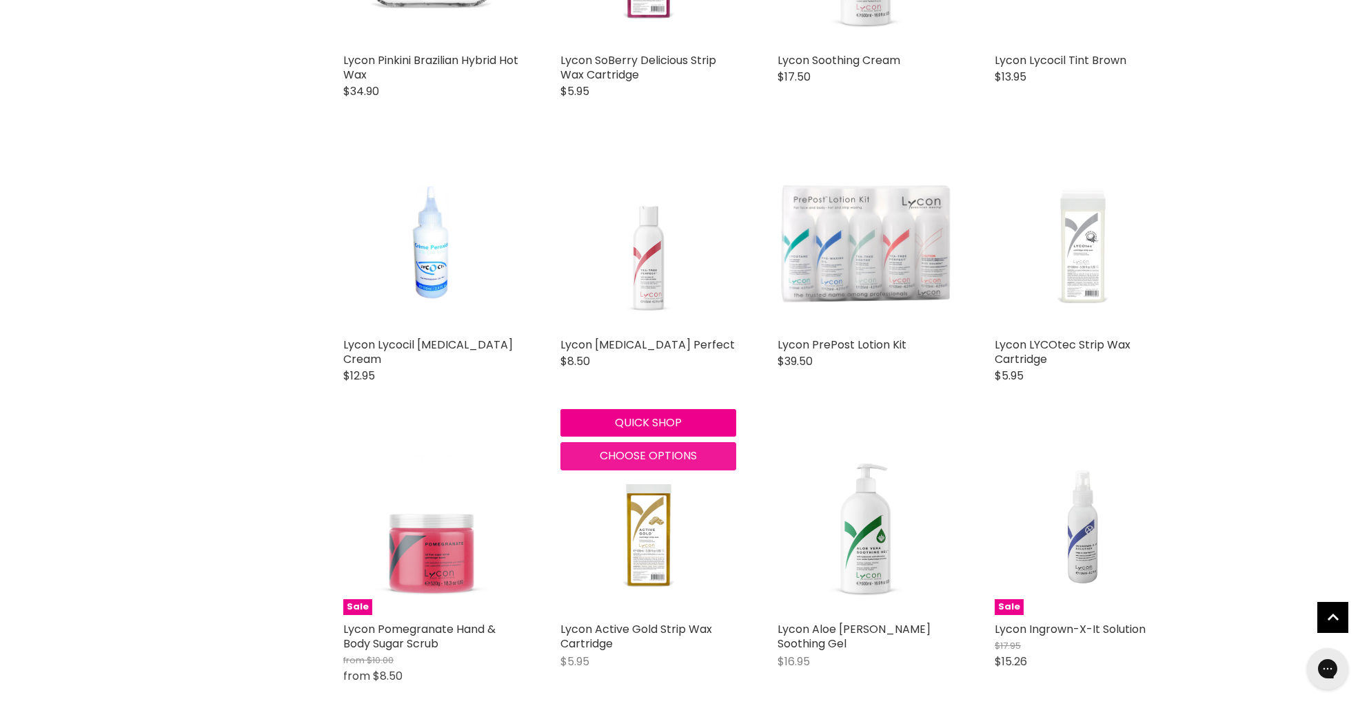
click at [578, 453] on button "Choose options" at bounding box center [648, 456] width 176 height 28
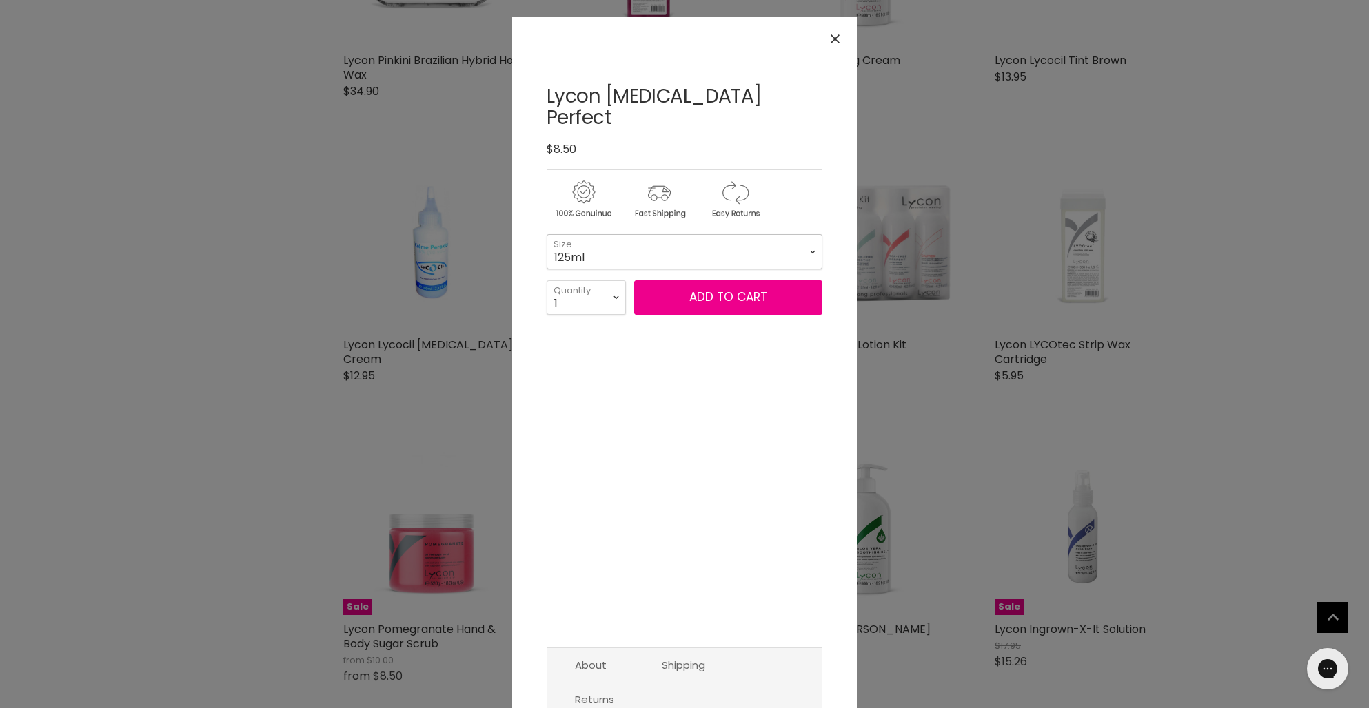
click at [650, 237] on select "125ml 500ml" at bounding box center [684, 251] width 276 height 34
click at [546, 234] on select "125ml 500ml" at bounding box center [684, 251] width 276 height 34
select select "500ml"
click at [615, 280] on select "1 2 3 4 5 6 7 8 9 10+" at bounding box center [585, 297] width 79 height 34
select select "3"
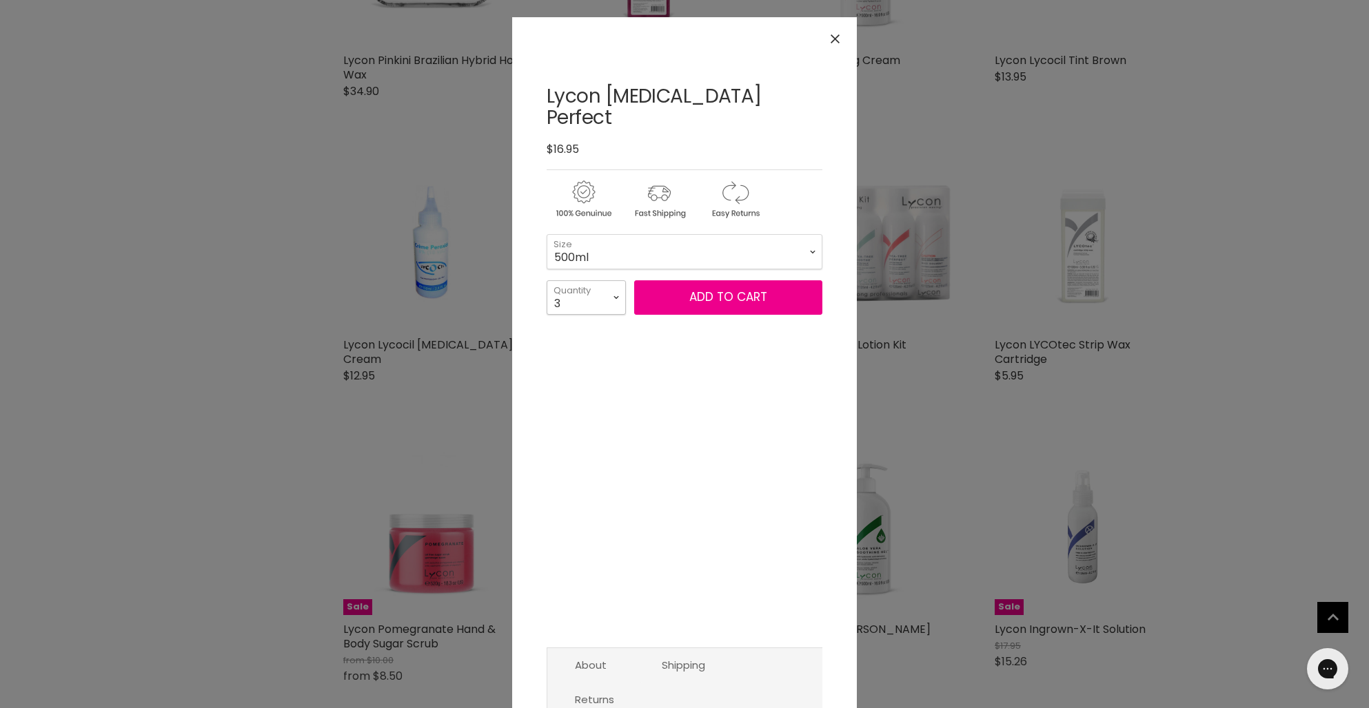
click at [546, 280] on select "1 2 3 4 5 6 7 8 9 10+" at bounding box center [585, 297] width 79 height 34
type input "3"
click at [714, 280] on button "Add to cart" at bounding box center [728, 297] width 188 height 34
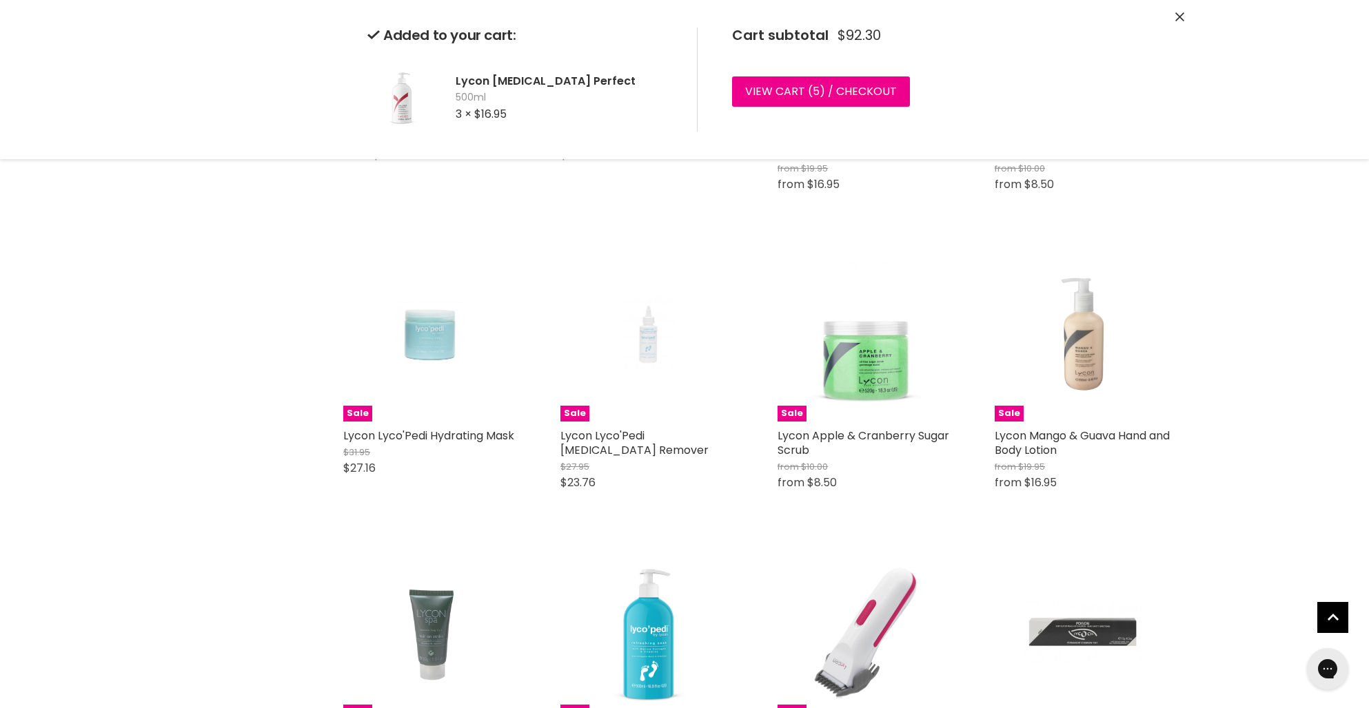
scroll to position [5701, 0]
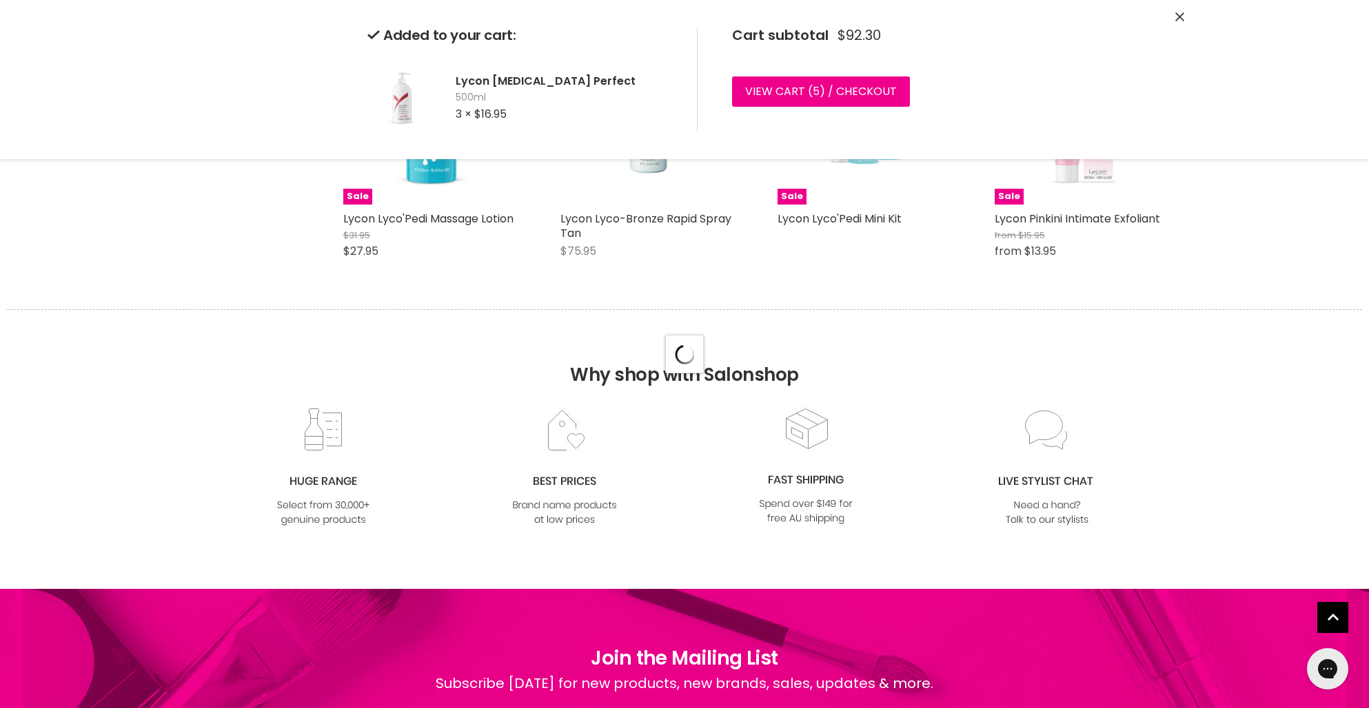
select select "manual"
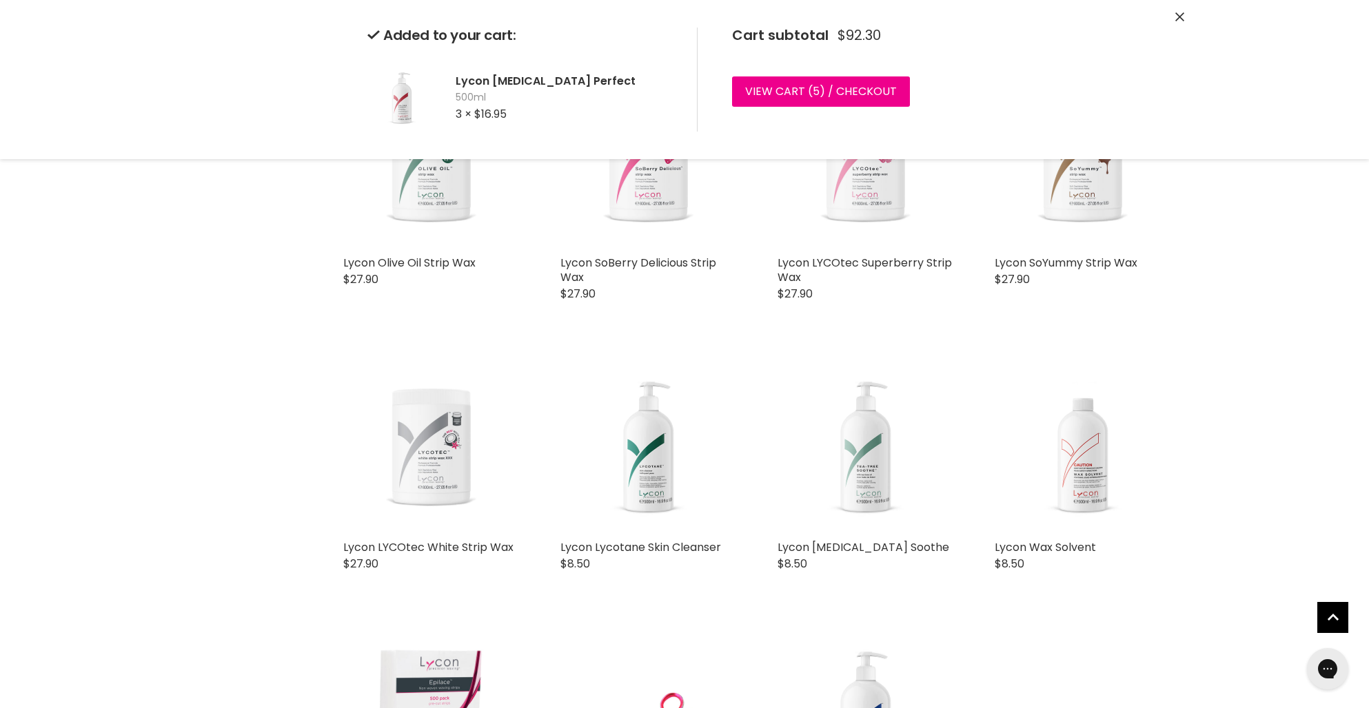
scroll to position [2403, 0]
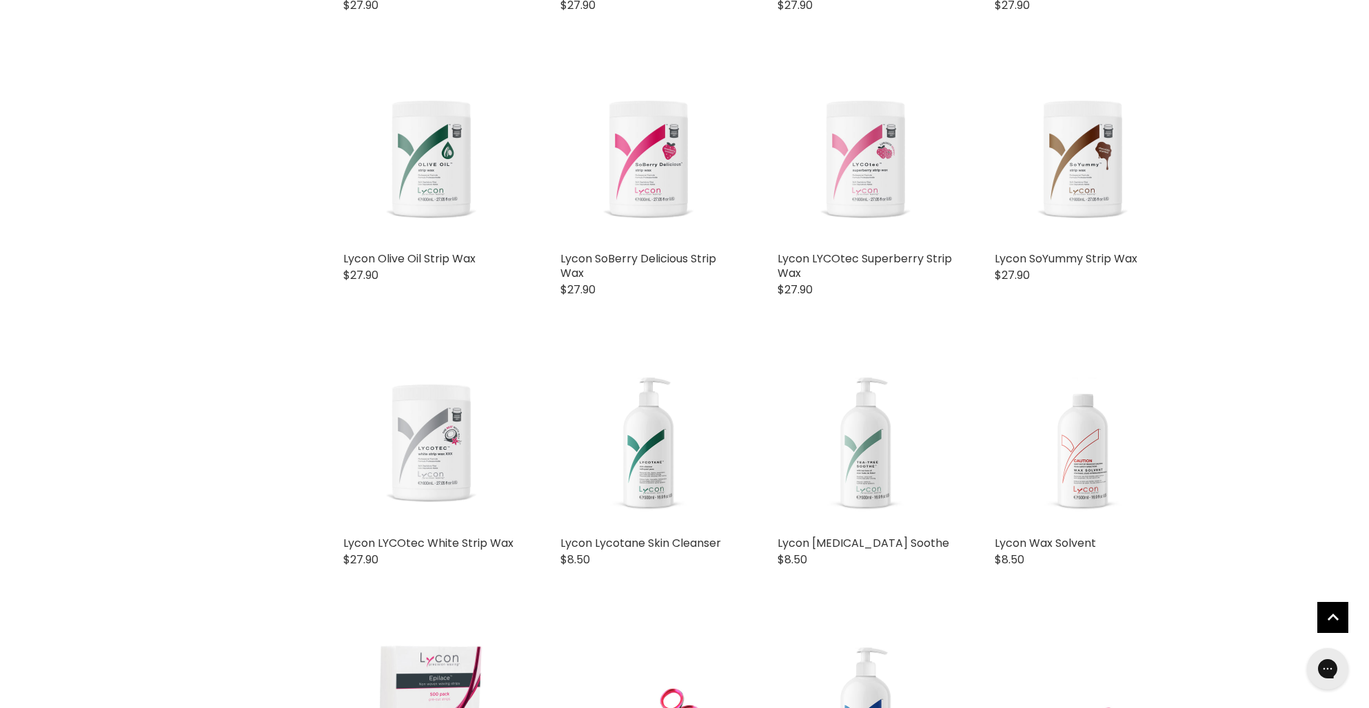
scroll to position [2408, 0]
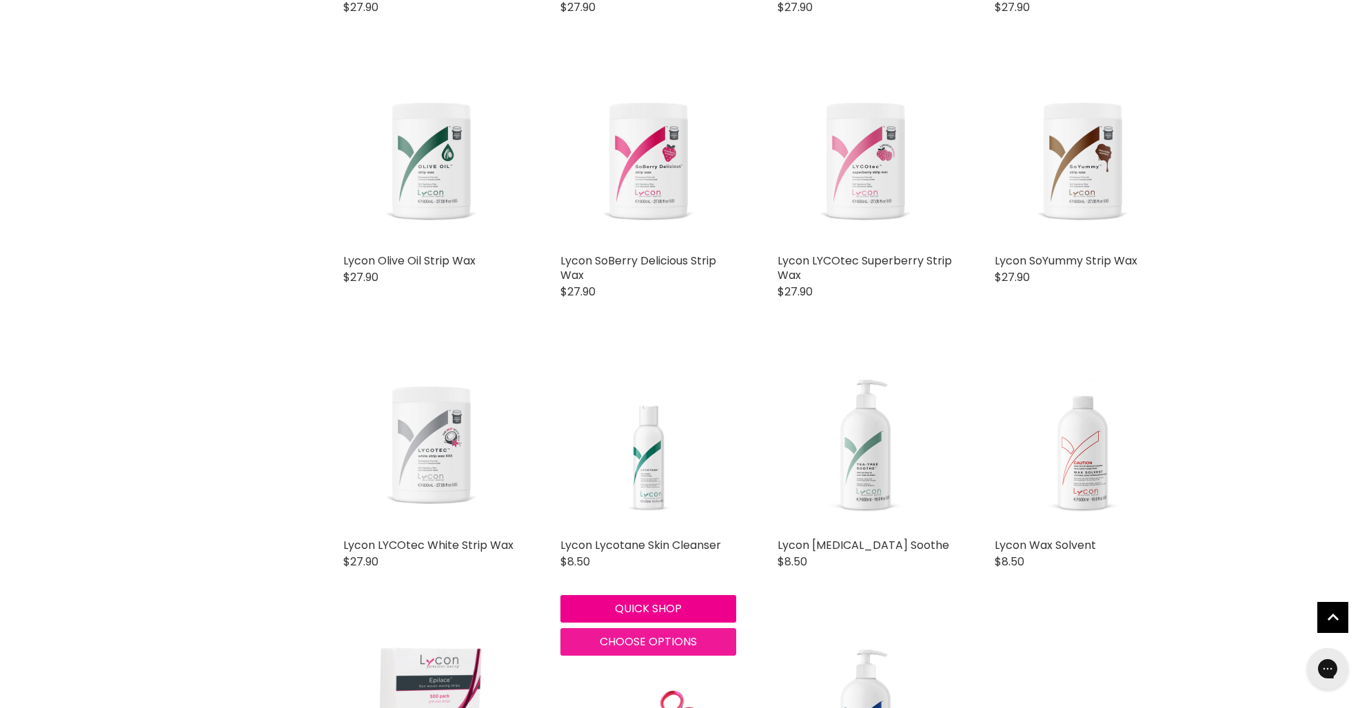
click at [635, 639] on span "Choose options" at bounding box center [648, 642] width 97 height 16
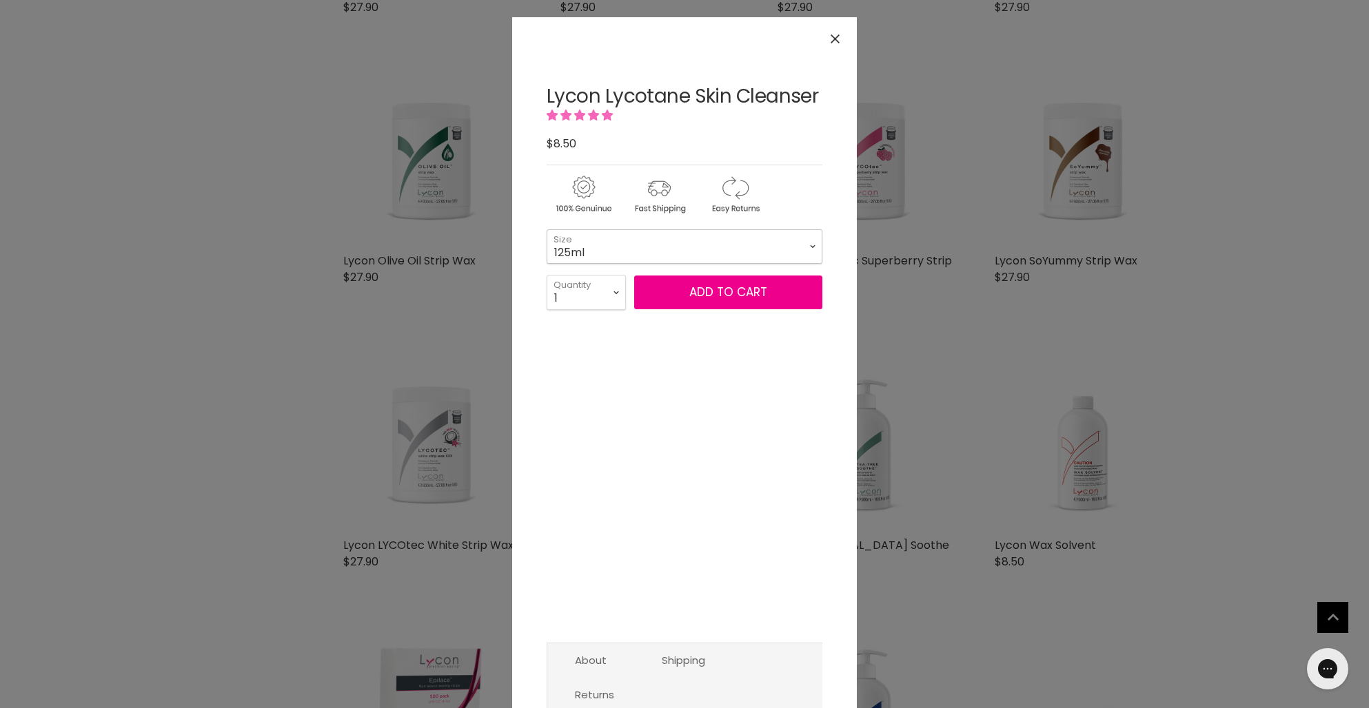
click at [586, 241] on select "125ml 500ml 1 Litre" at bounding box center [684, 246] width 276 height 34
click at [546, 229] on select "125ml 500ml 1 Litre" at bounding box center [684, 246] width 276 height 34
select select "1 Litre"
click at [602, 295] on select "1 2 3 4 5 6 7 8 9 10+" at bounding box center [585, 292] width 79 height 34
select select "2"
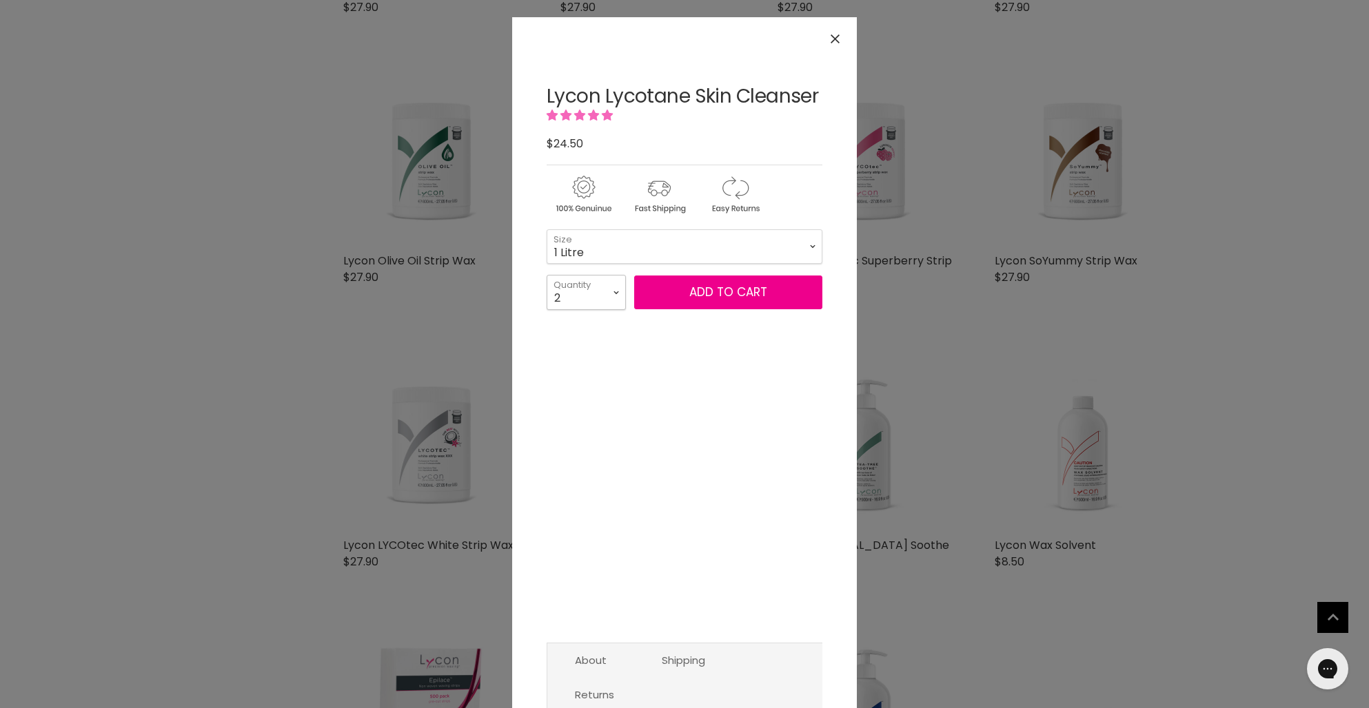
click at [546, 275] on select "1 2 3 4 5 6 7 8 9 10+" at bounding box center [585, 292] width 79 height 34
type input "2"
click at [668, 305] on button "Add to cart" at bounding box center [728, 293] width 188 height 34
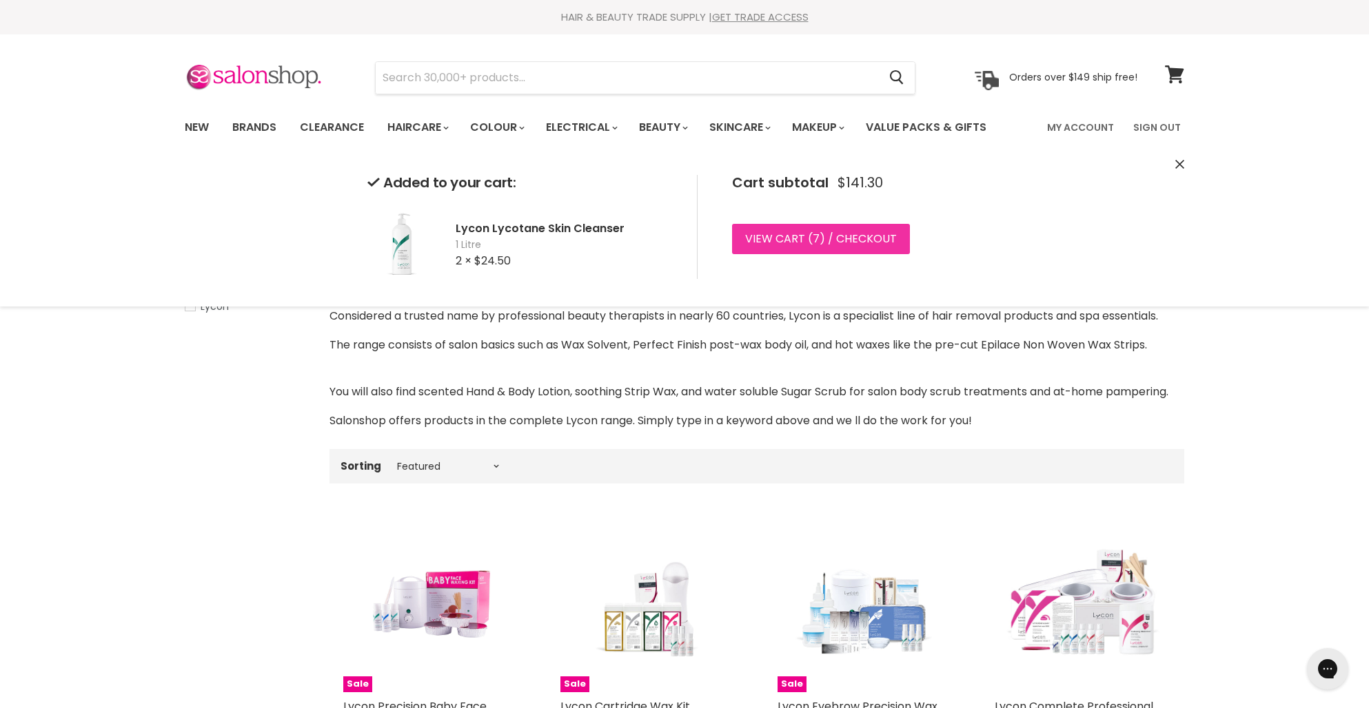
click at [789, 243] on link "View cart ( 7 ) / Checkout" at bounding box center [821, 239] width 178 height 30
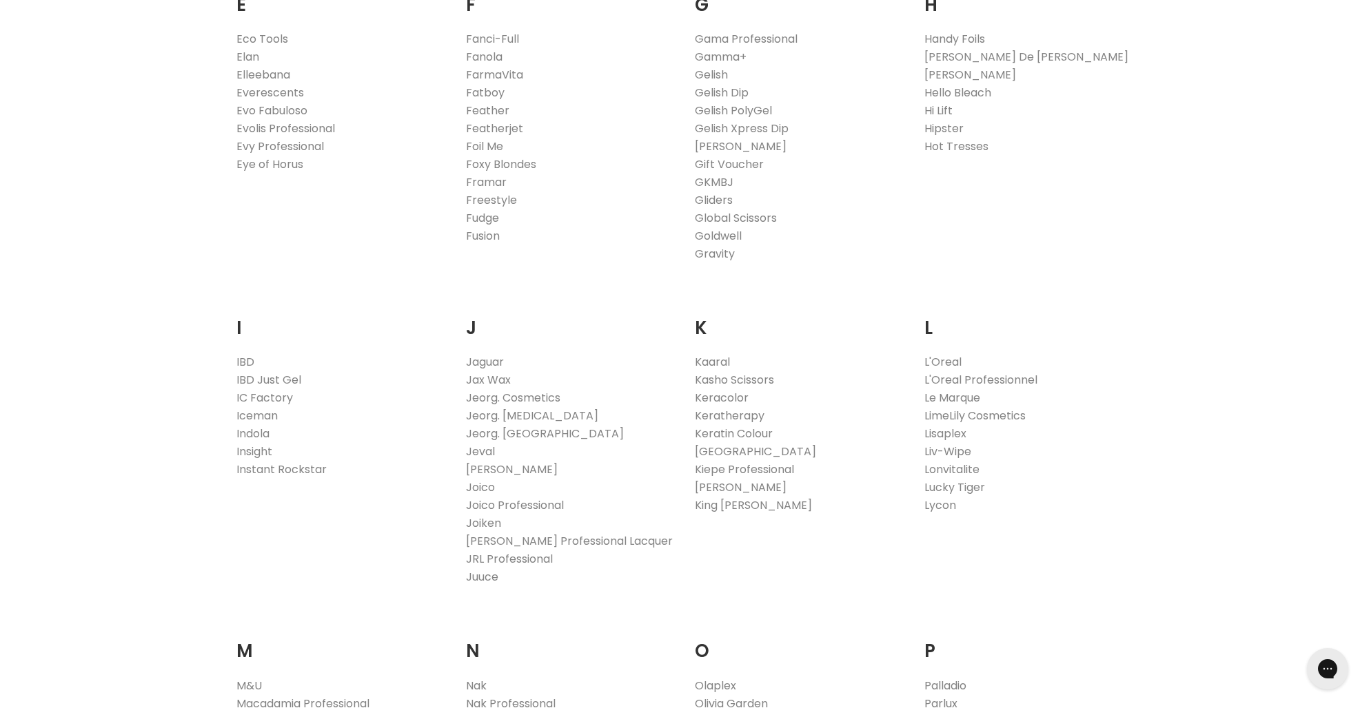
scroll to position [967, 0]
click at [935, 506] on link "Lycon" at bounding box center [940, 503] width 32 height 16
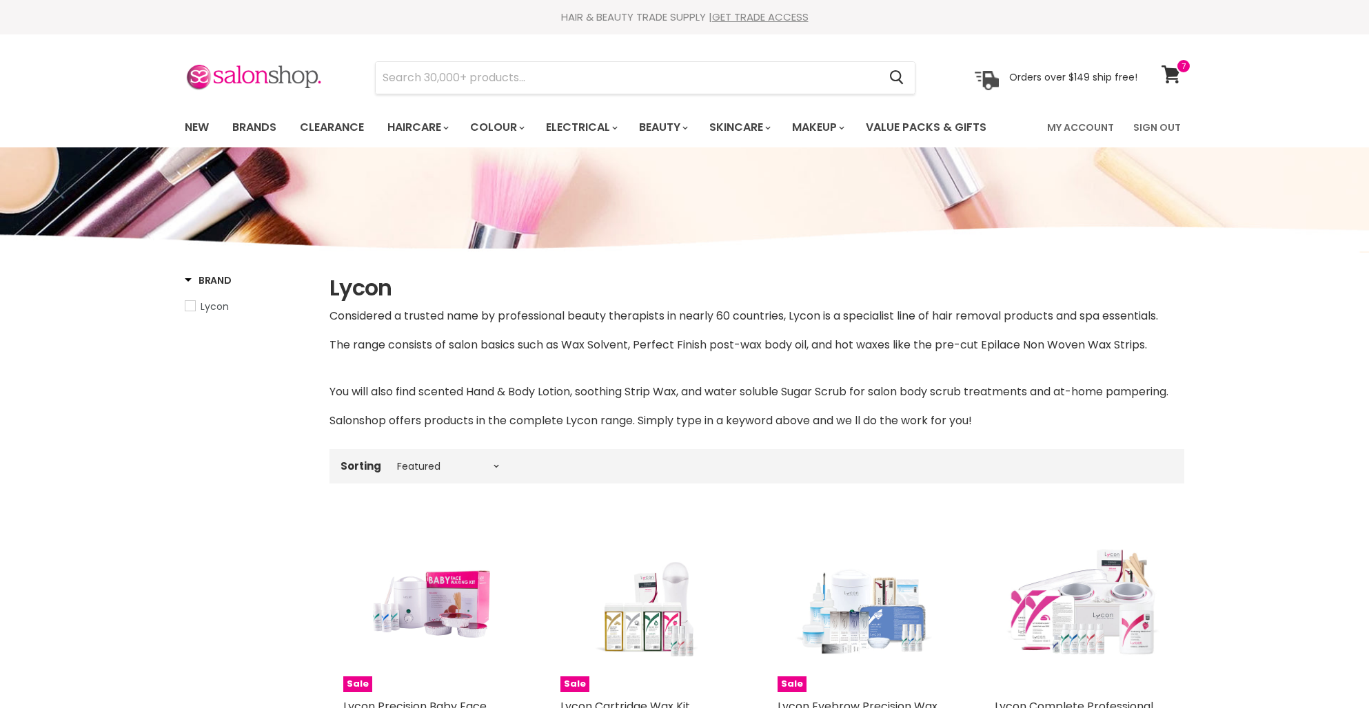
select select "manual"
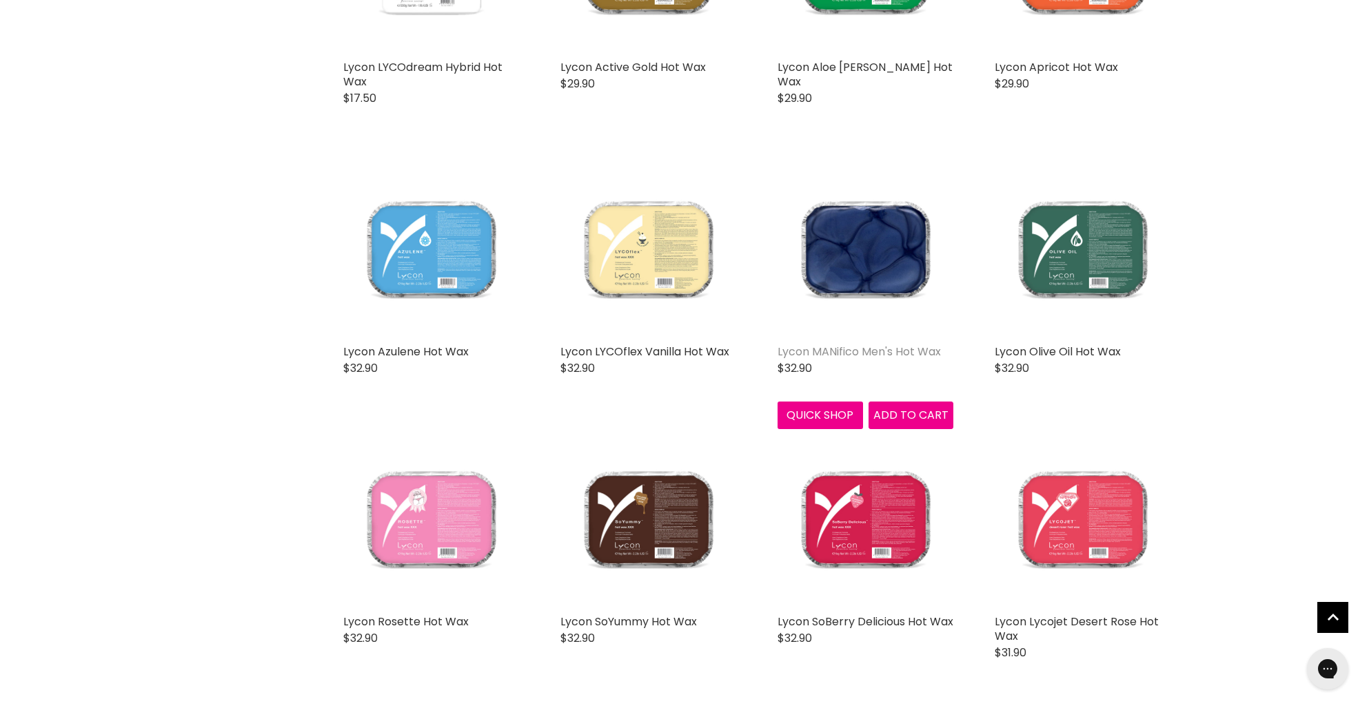
scroll to position [1207, 0]
click at [843, 348] on link "Lycon MANifico Men's Hot Wax" at bounding box center [858, 353] width 163 height 16
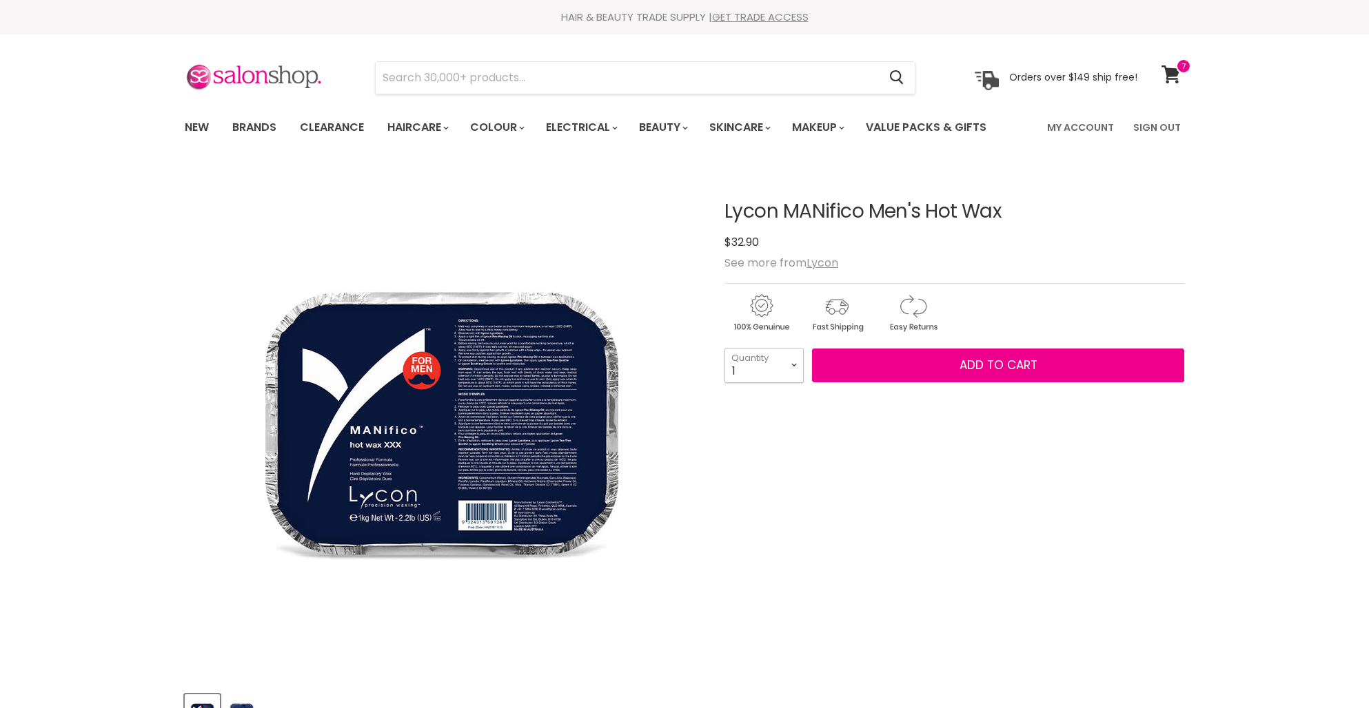
click at [791, 365] on select "1 2 3 4 5 6 7 8 9 10+" at bounding box center [763, 365] width 79 height 34
select select "10+"
click at [724, 348] on select "1 2 3 4 5 6 7 8 9 10+" at bounding box center [763, 365] width 79 height 34
type input "10"
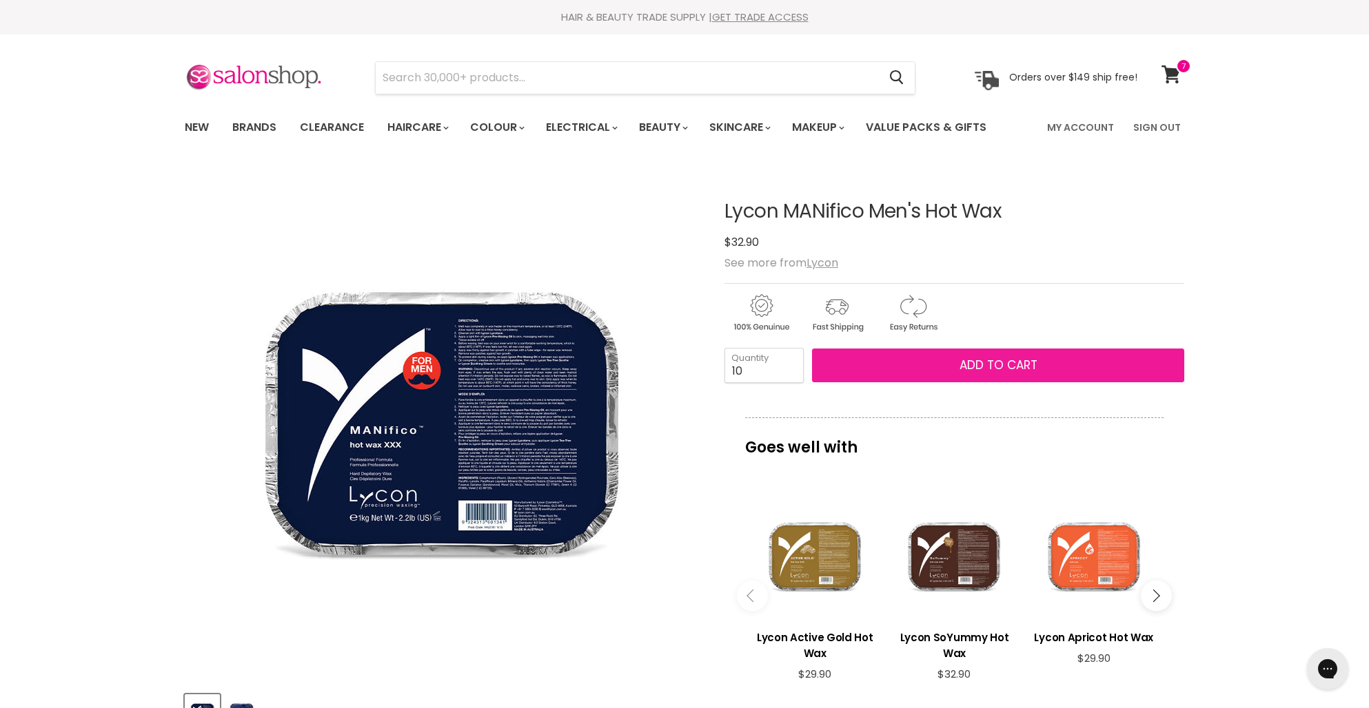
click at [982, 367] on span "Add to cart" at bounding box center [998, 365] width 78 height 17
click at [981, 367] on span "Add to cart" at bounding box center [998, 365] width 78 height 17
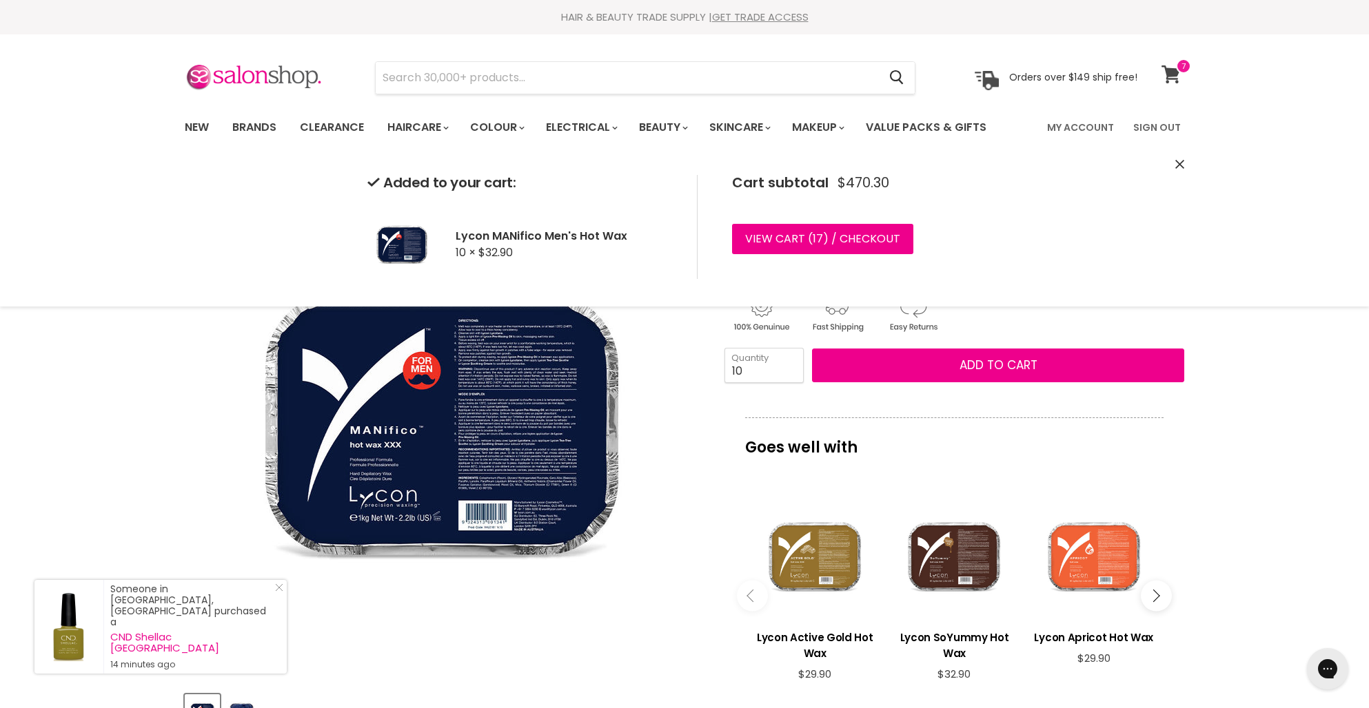
click at [1169, 73] on icon at bounding box center [1170, 74] width 19 height 18
